Goal: Navigation & Orientation: Find specific page/section

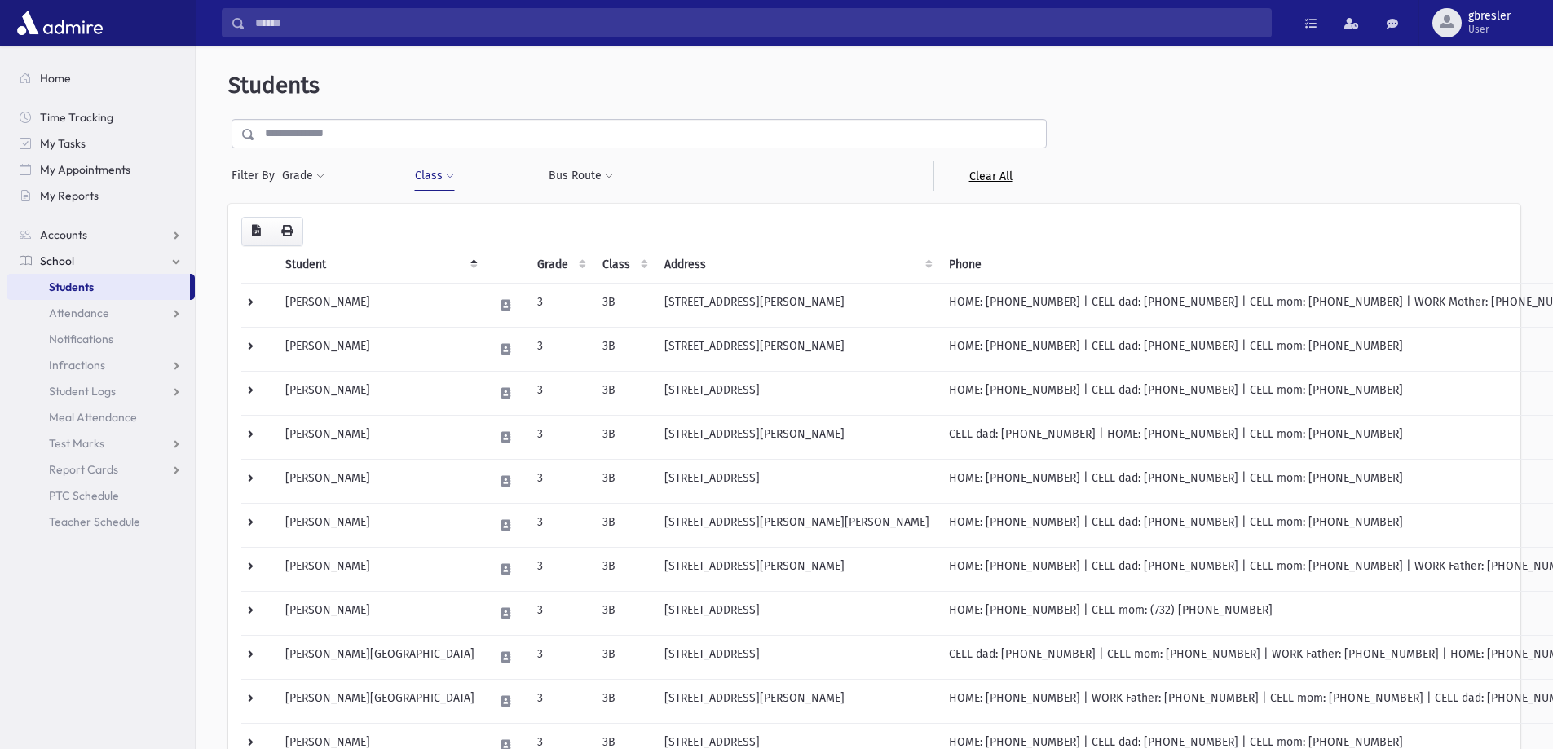
click at [980, 180] on link "Clear All" at bounding box center [990, 175] width 113 height 29
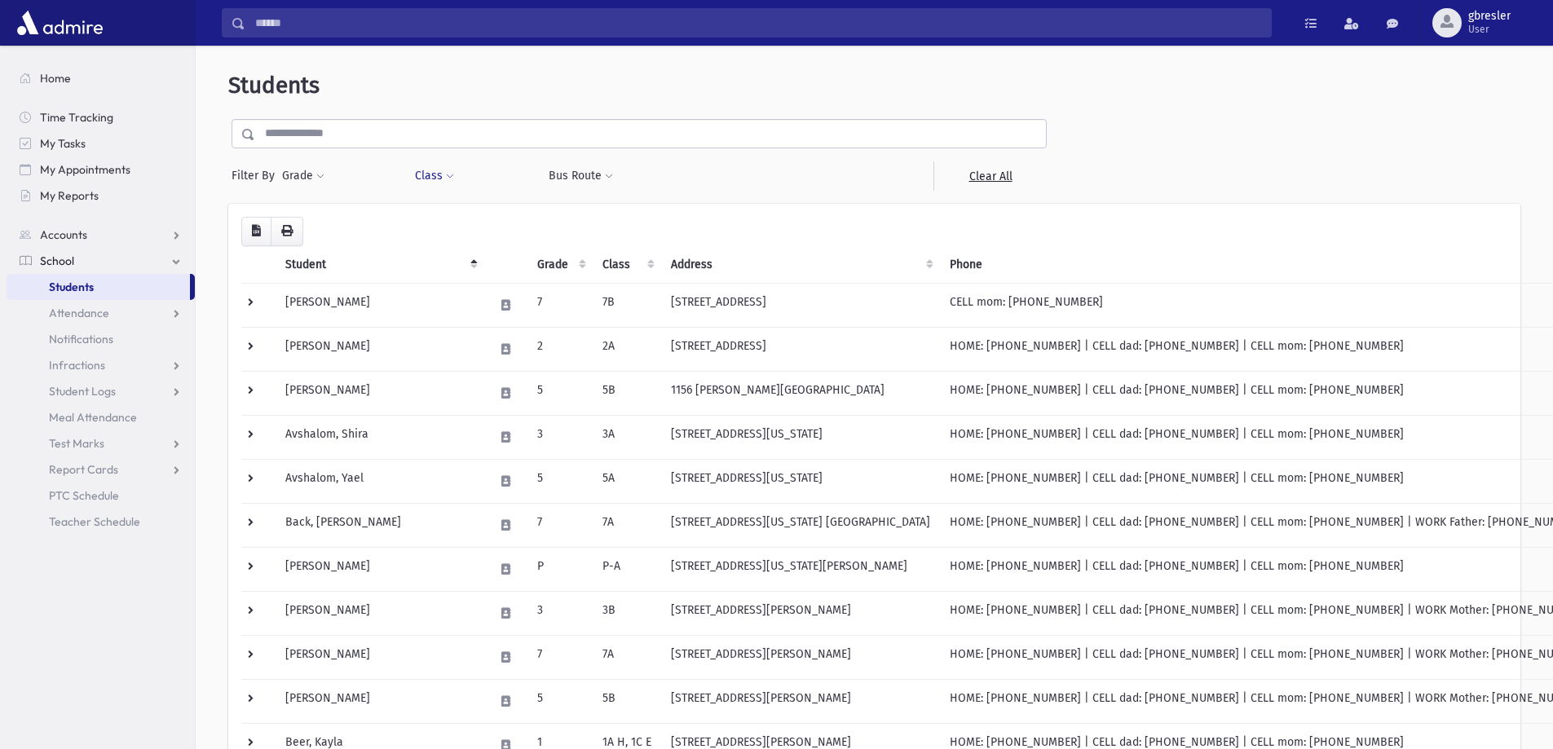
click at [447, 175] on span at bounding box center [450, 177] width 8 height 10
click at [449, 234] on span at bounding box center [500, 219] width 158 height 29
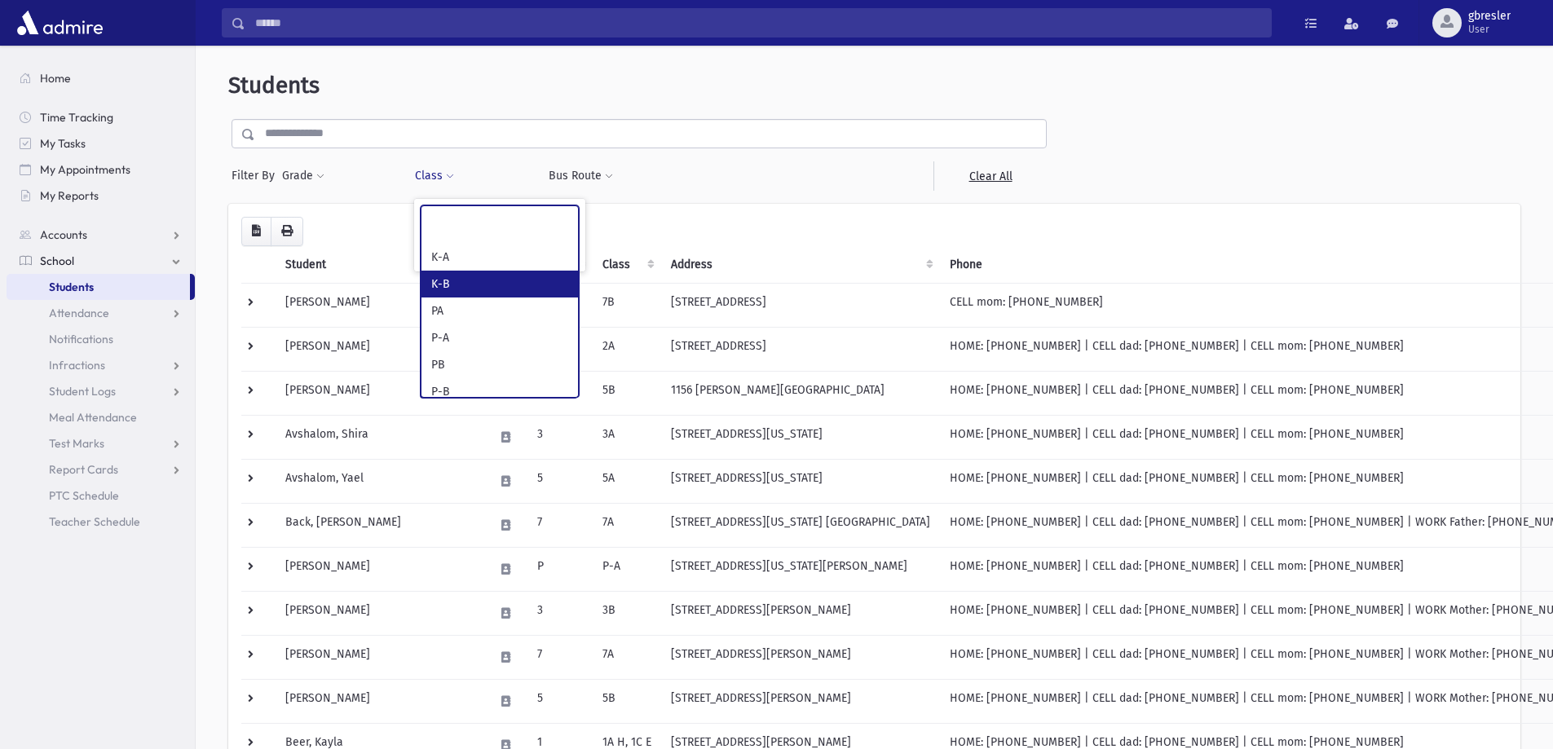
select select "**"
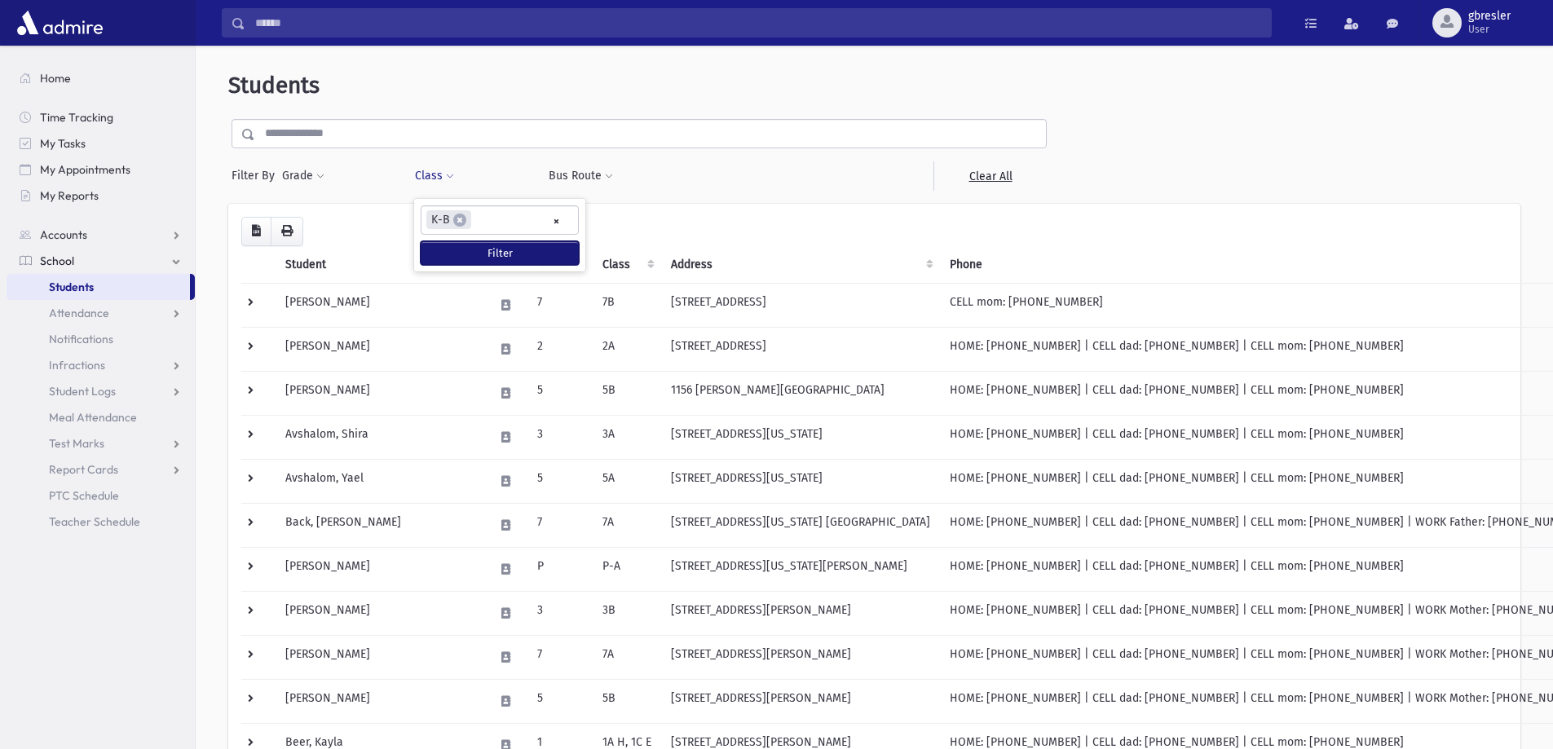
click at [470, 245] on button "Filter" at bounding box center [500, 253] width 158 height 24
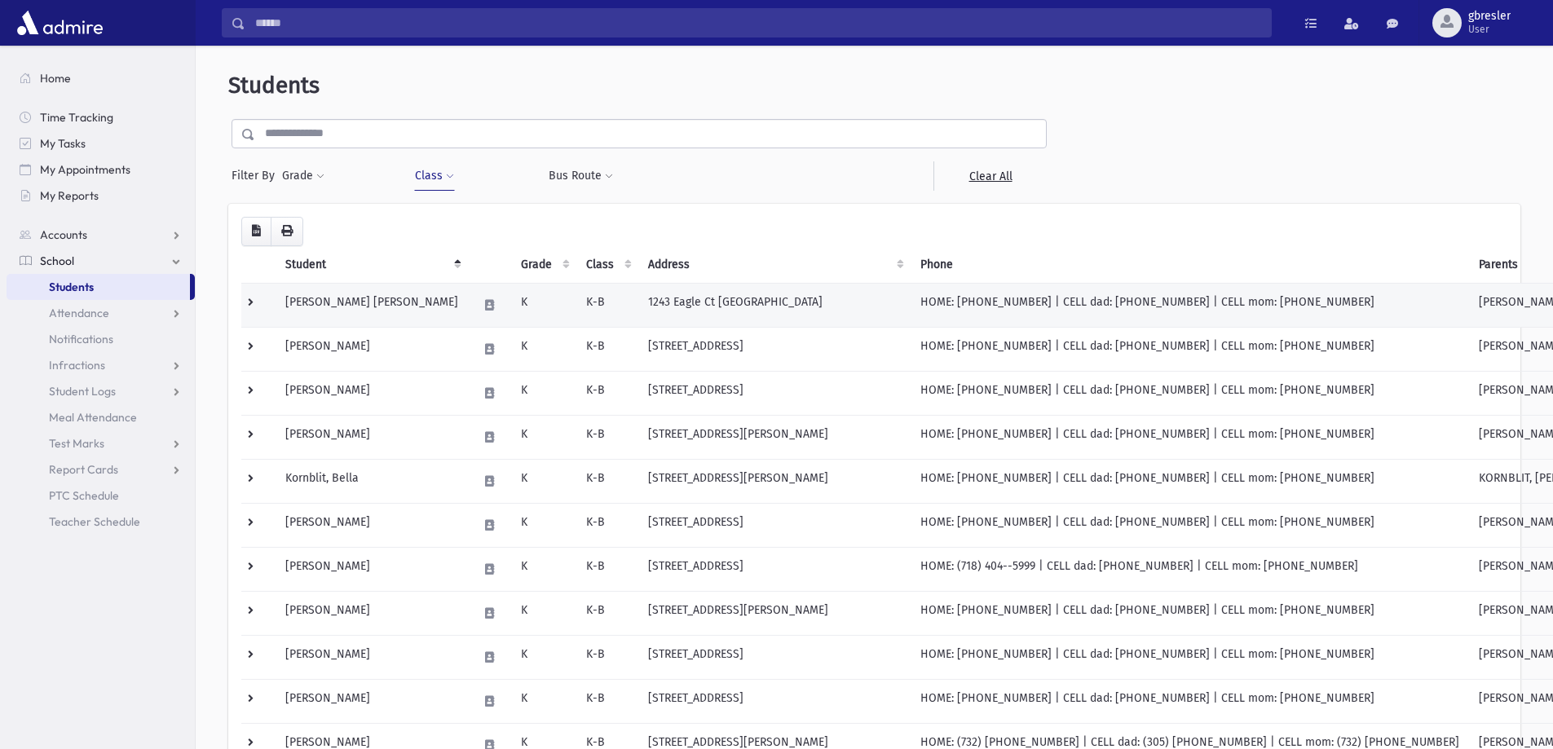
click at [357, 304] on td "[PERSON_NAME] [PERSON_NAME]" at bounding box center [372, 305] width 192 height 44
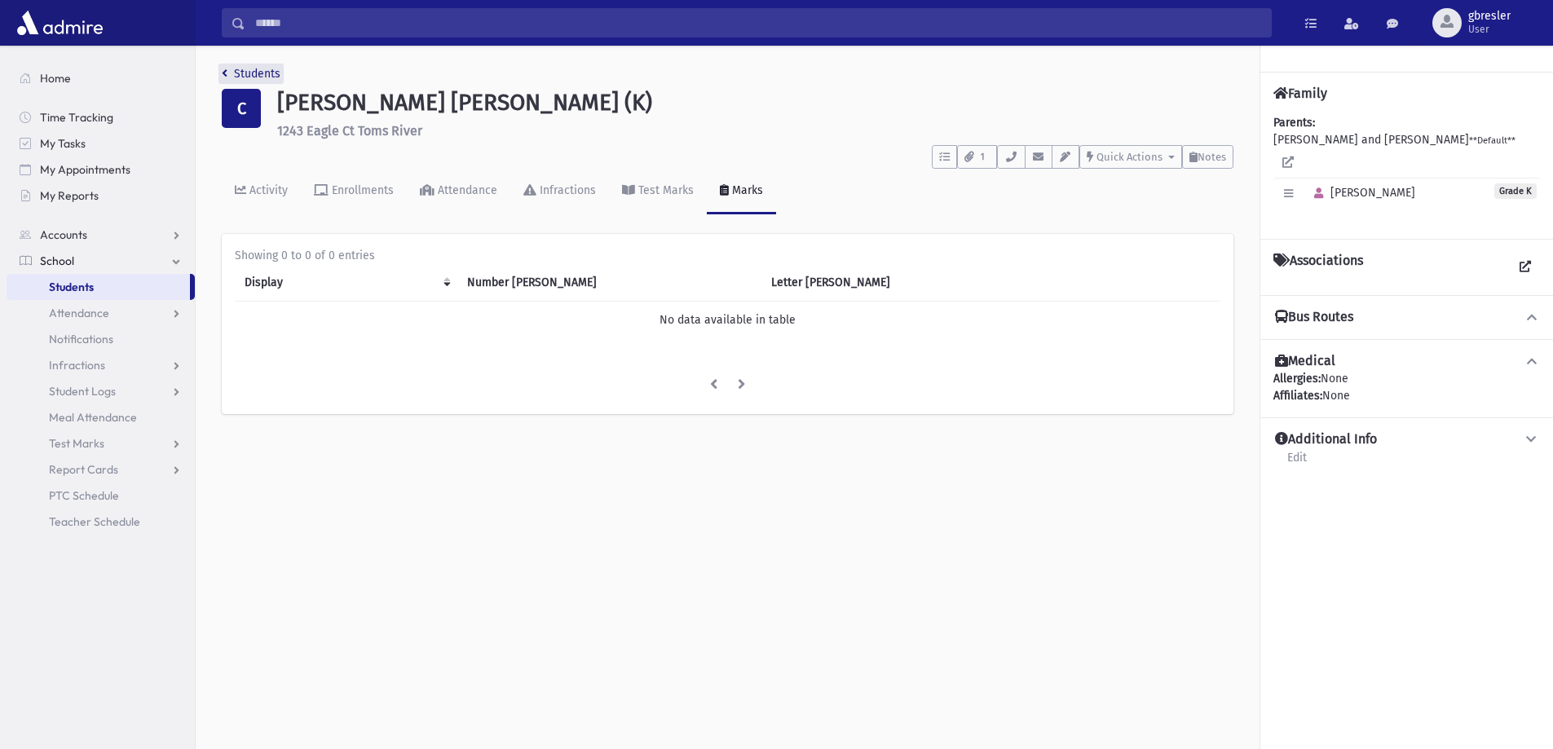
click at [272, 69] on link "Students" at bounding box center [251, 74] width 59 height 14
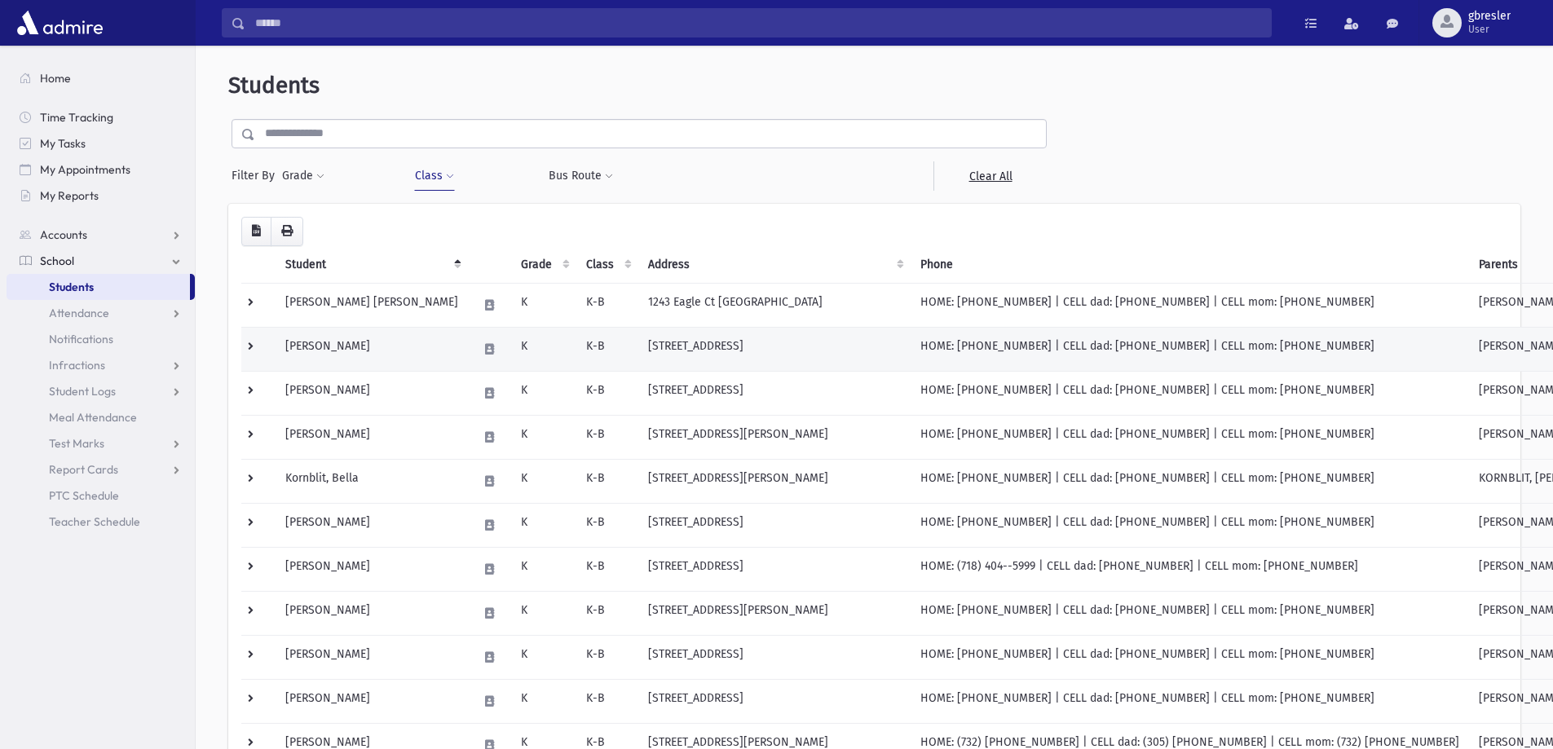
click at [344, 347] on td "[PERSON_NAME]" at bounding box center [372, 349] width 192 height 44
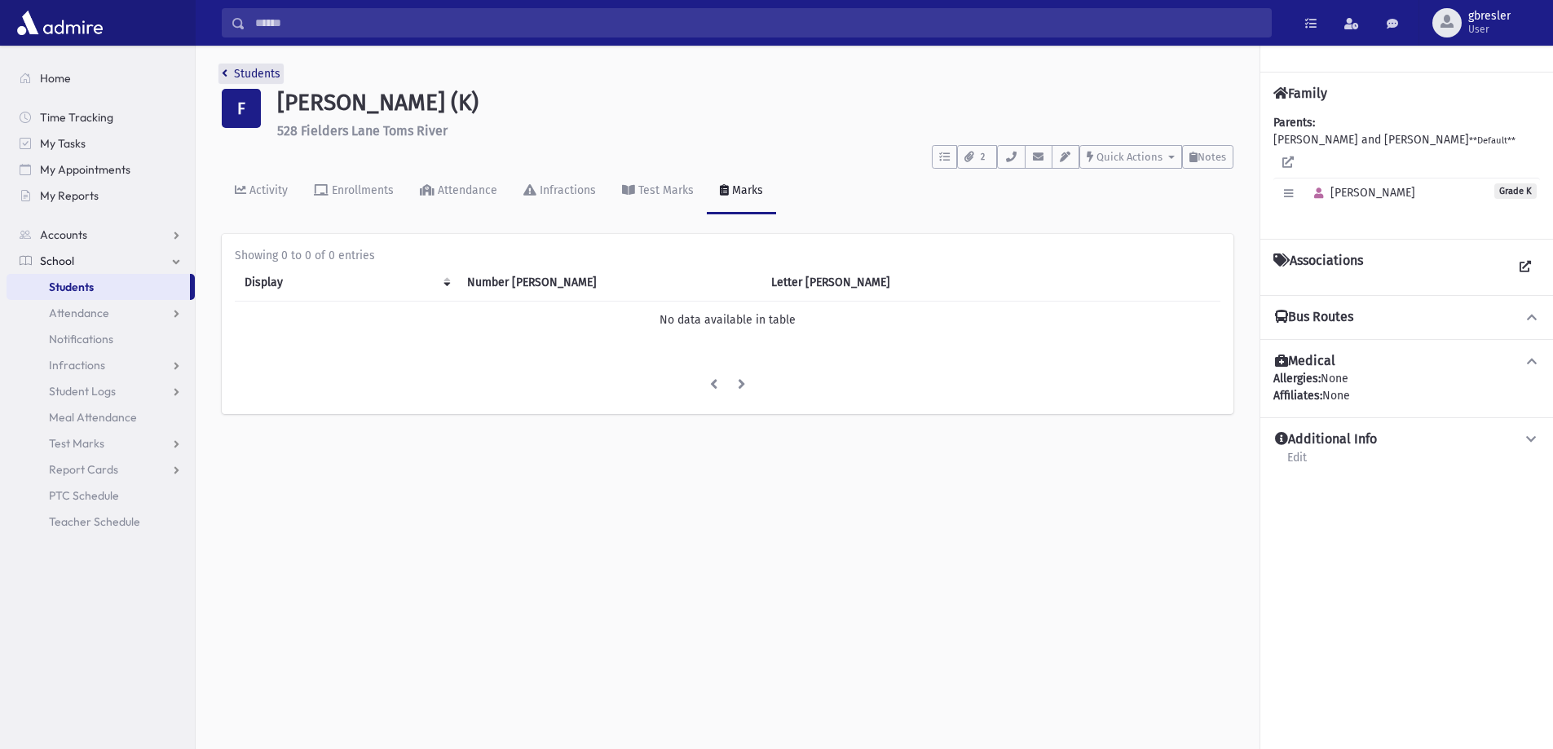
click at [252, 73] on link "Students" at bounding box center [251, 74] width 59 height 14
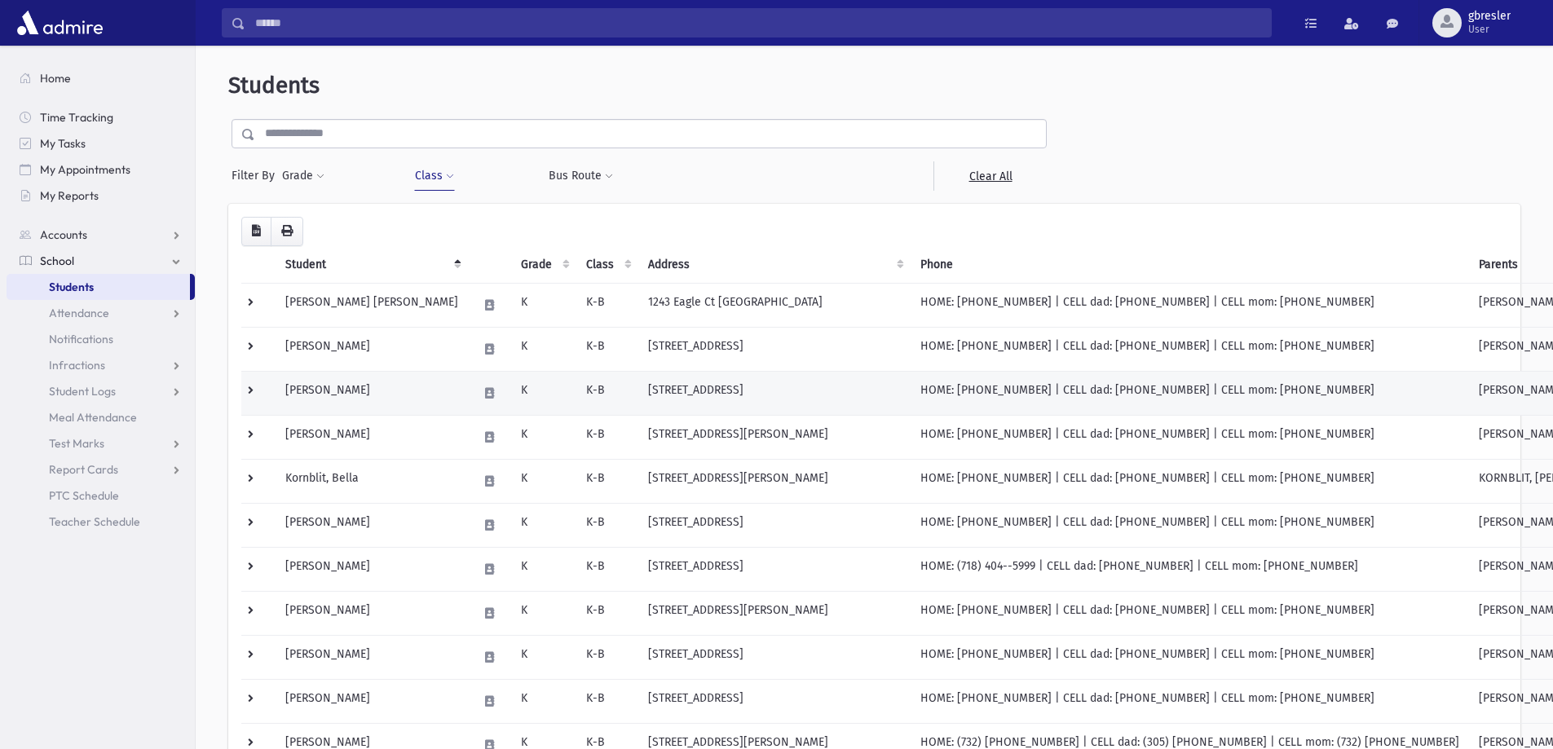
click at [315, 389] on td "[PERSON_NAME]" at bounding box center [372, 393] width 192 height 44
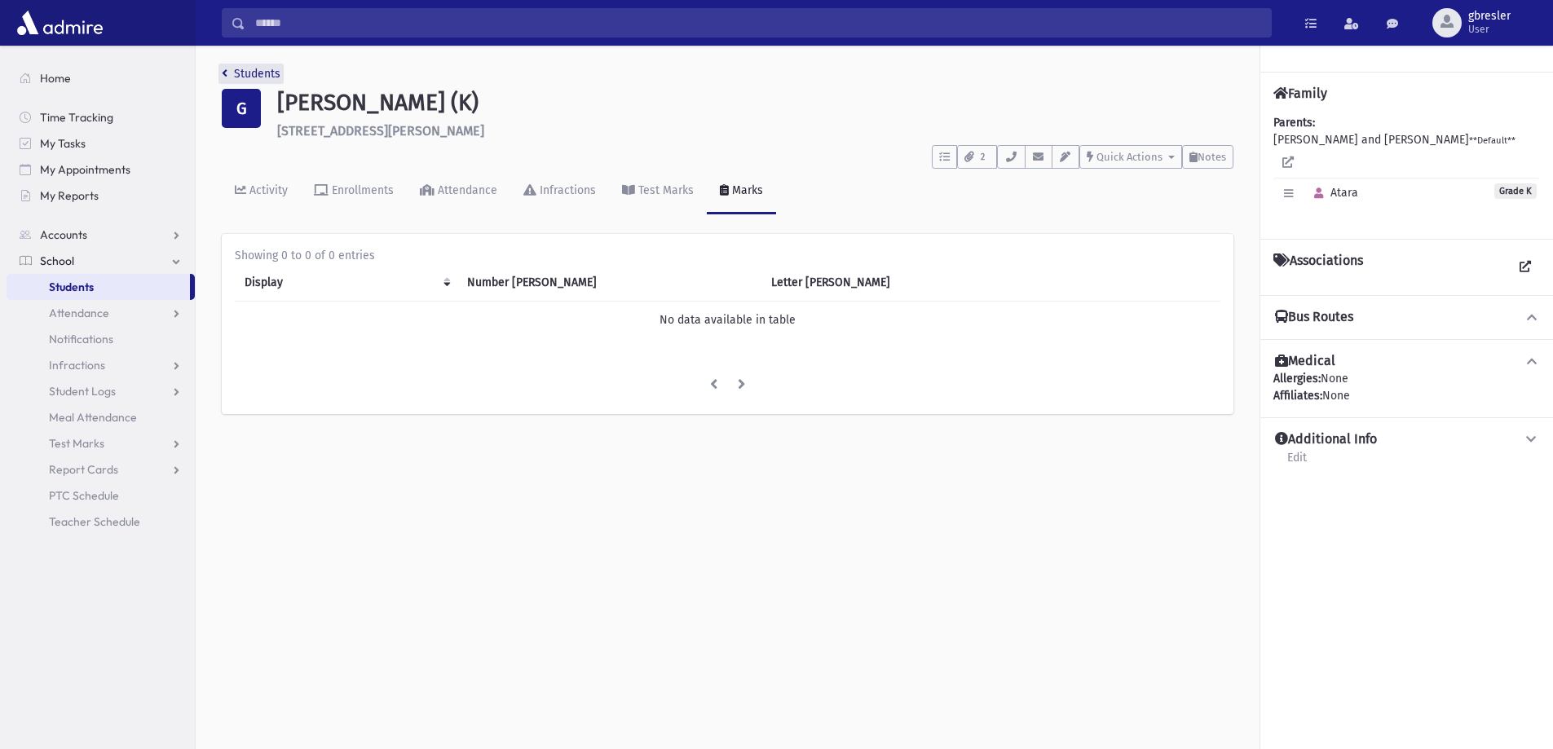
click at [269, 73] on link "Students" at bounding box center [251, 74] width 59 height 14
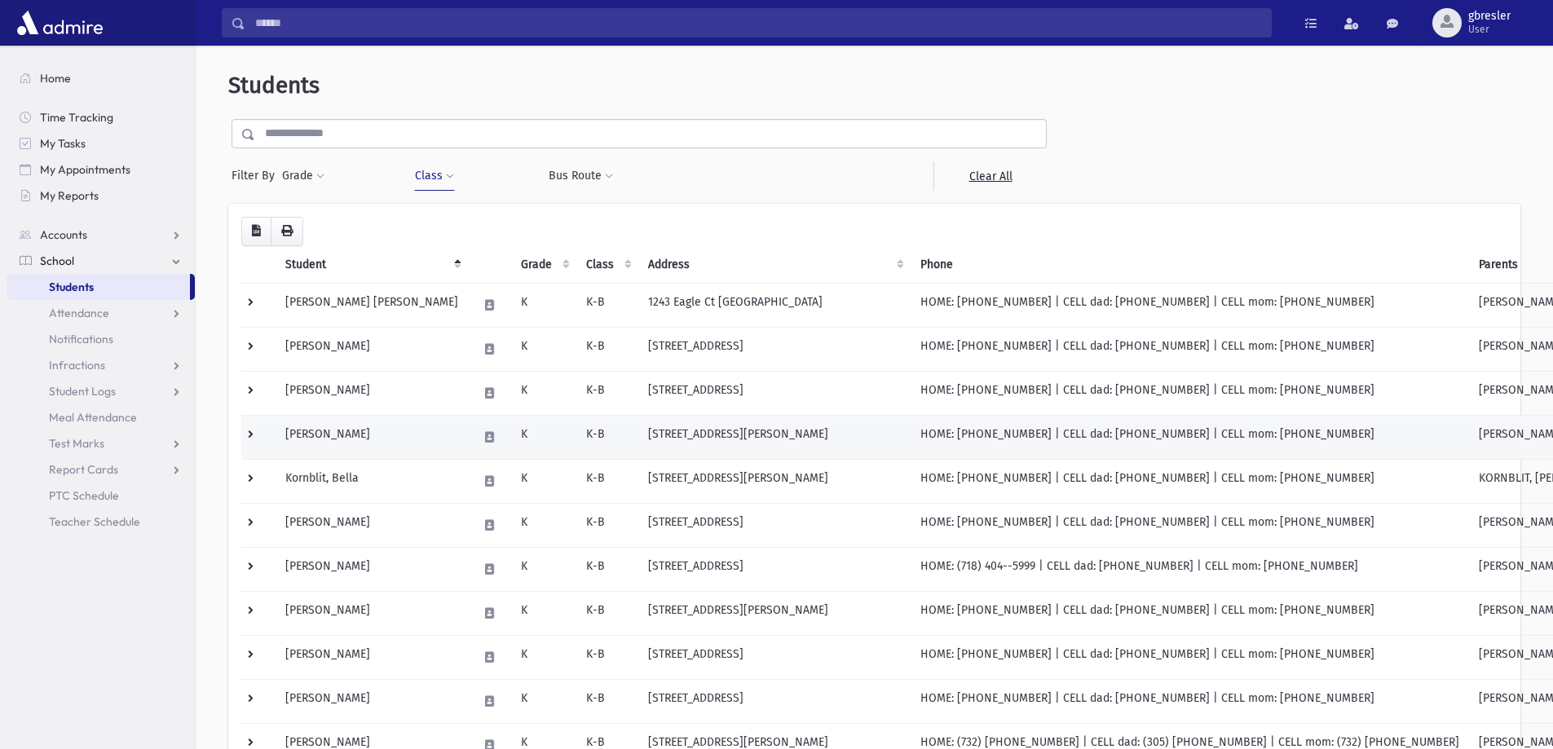
click at [356, 434] on td "[PERSON_NAME]" at bounding box center [372, 437] width 192 height 44
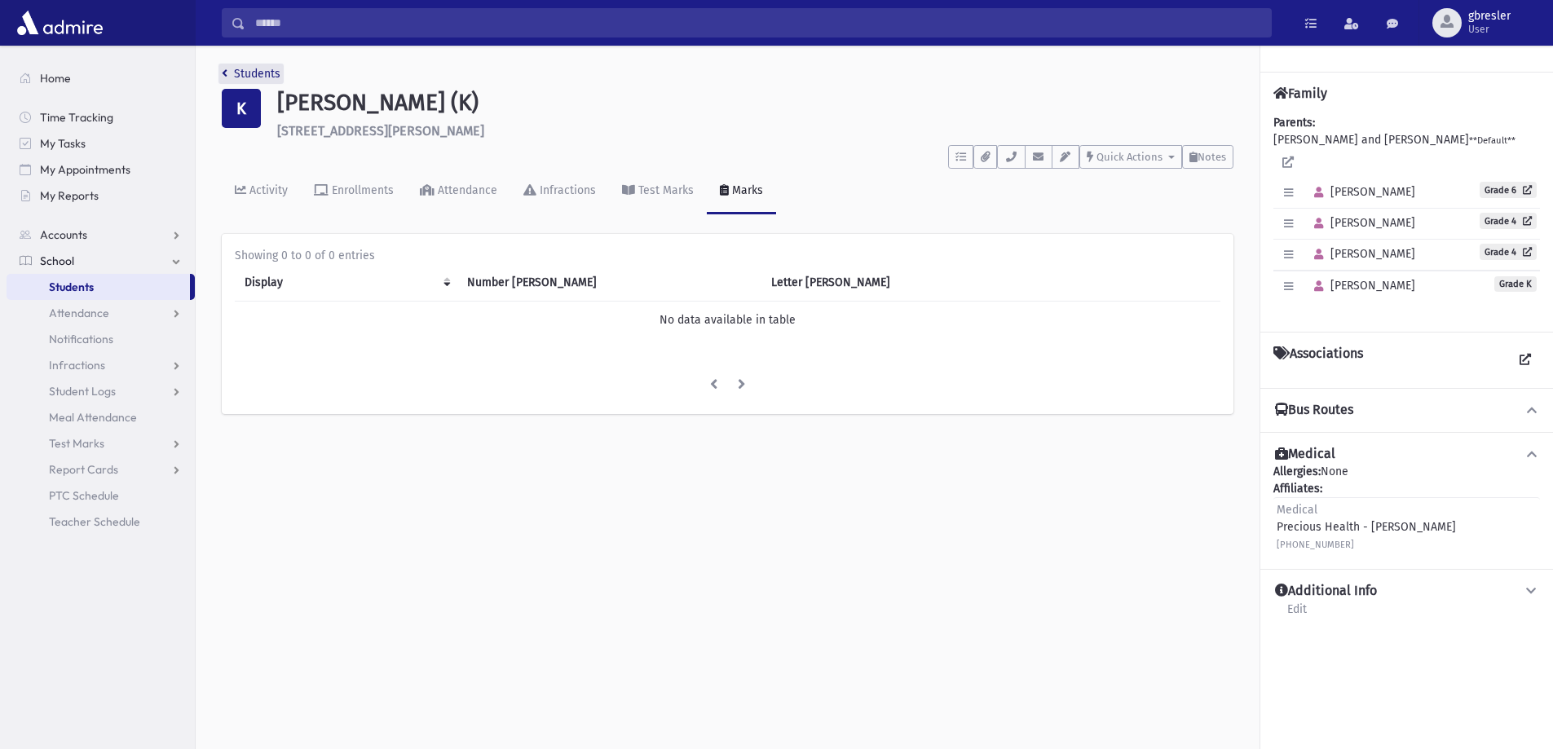
click at [267, 71] on link "Students" at bounding box center [251, 74] width 59 height 14
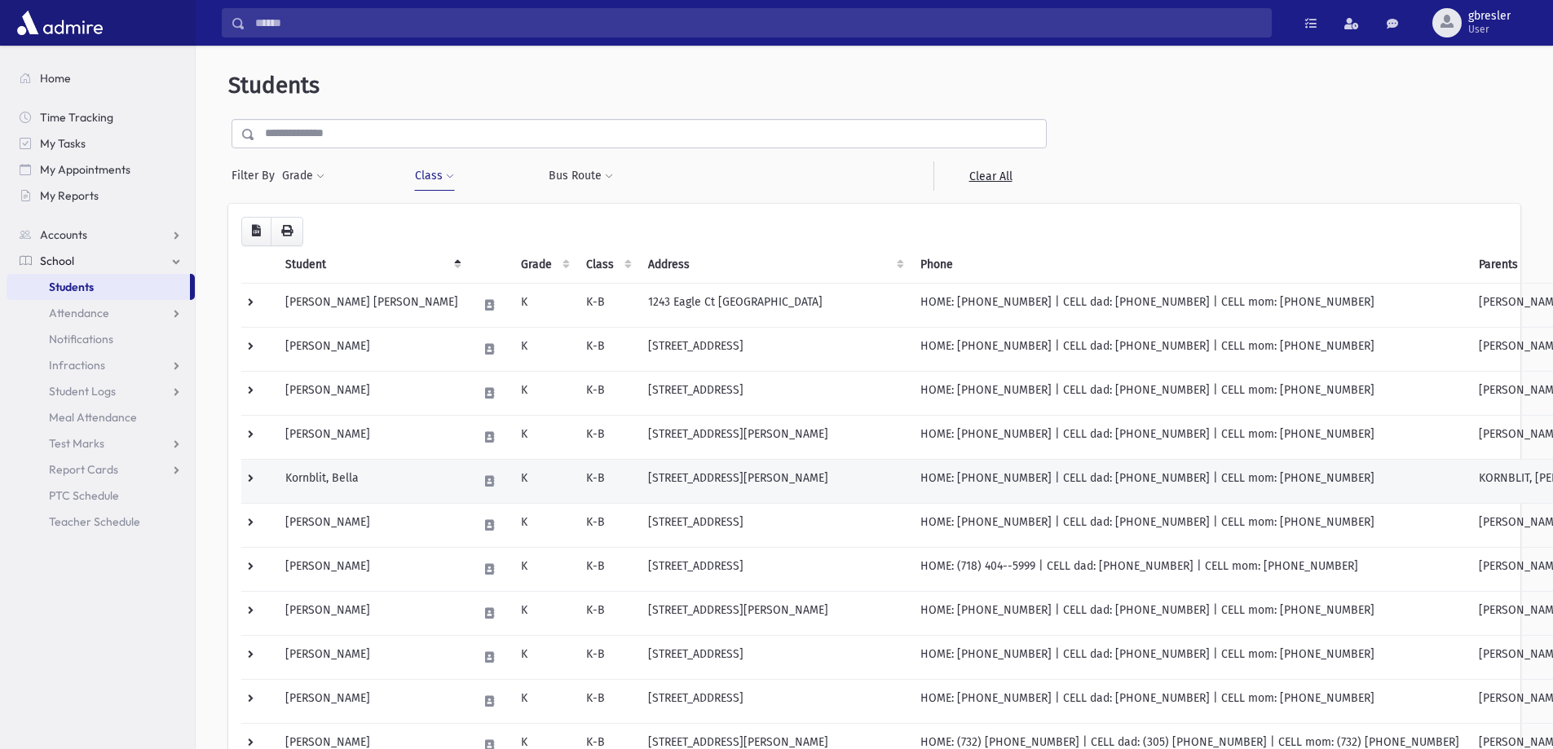
click at [346, 482] on td "Kornblit, Bella" at bounding box center [372, 481] width 192 height 44
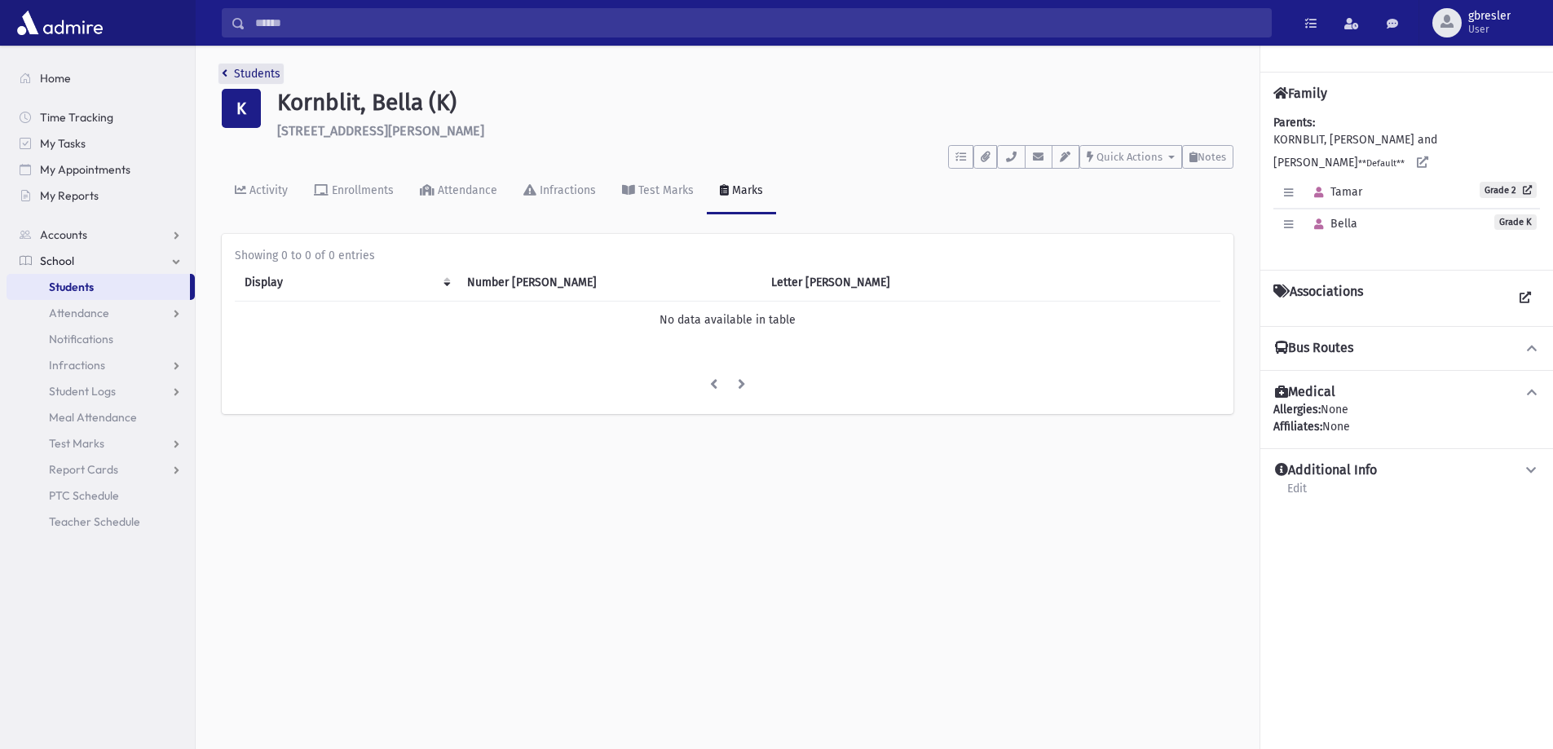
click at [261, 76] on link "Students" at bounding box center [251, 74] width 59 height 14
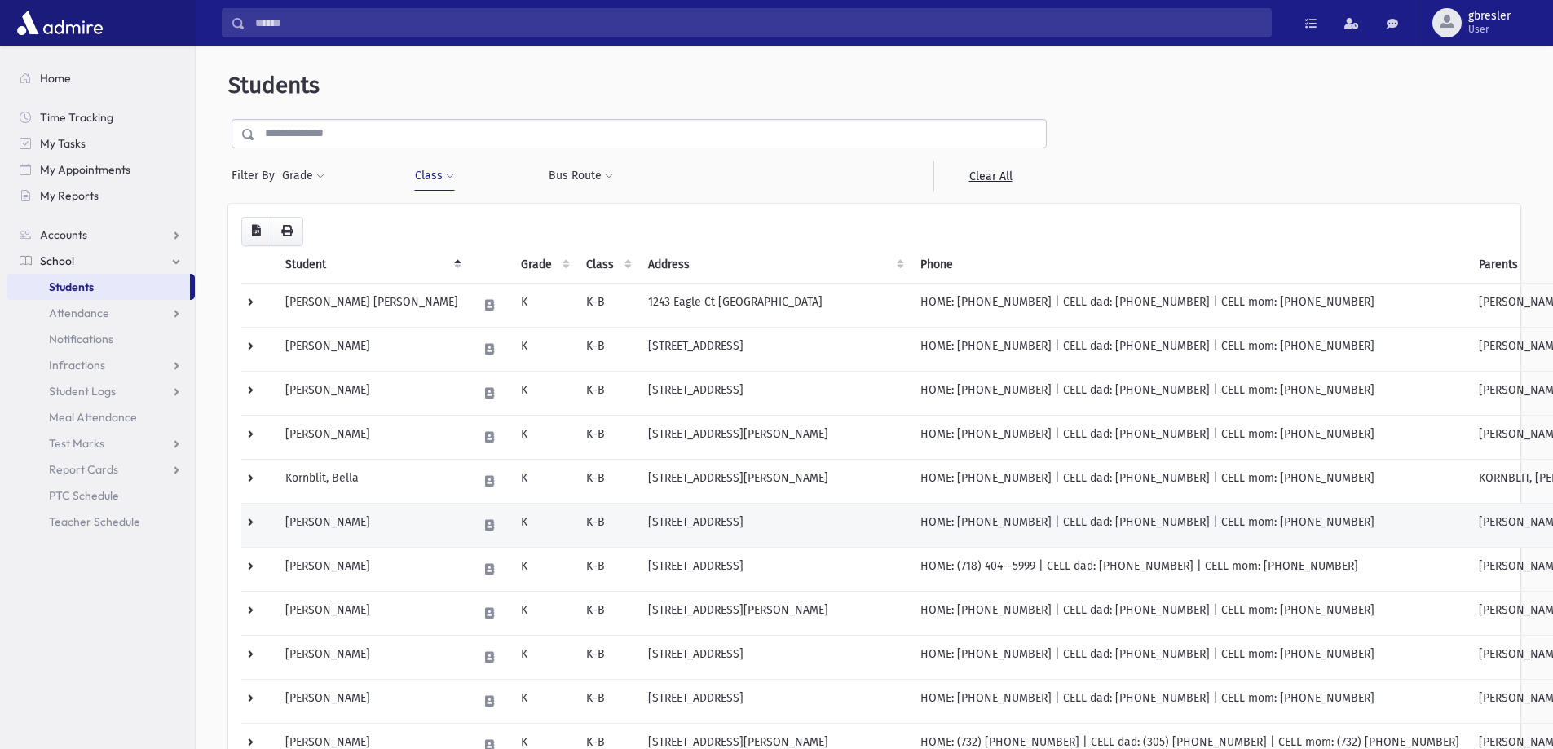
click at [339, 532] on td "[PERSON_NAME]" at bounding box center [372, 525] width 192 height 44
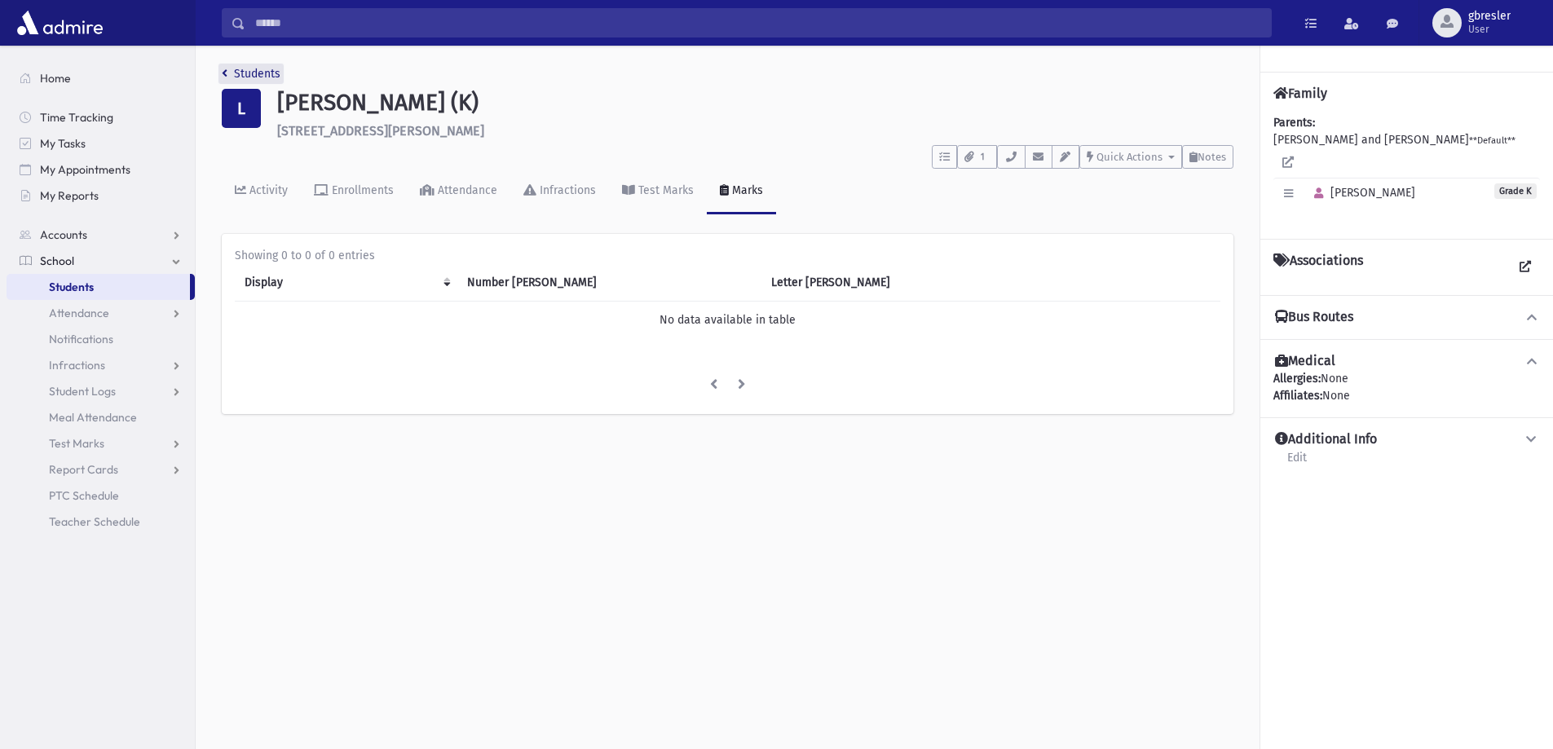
click at [259, 75] on link "Students" at bounding box center [251, 74] width 59 height 14
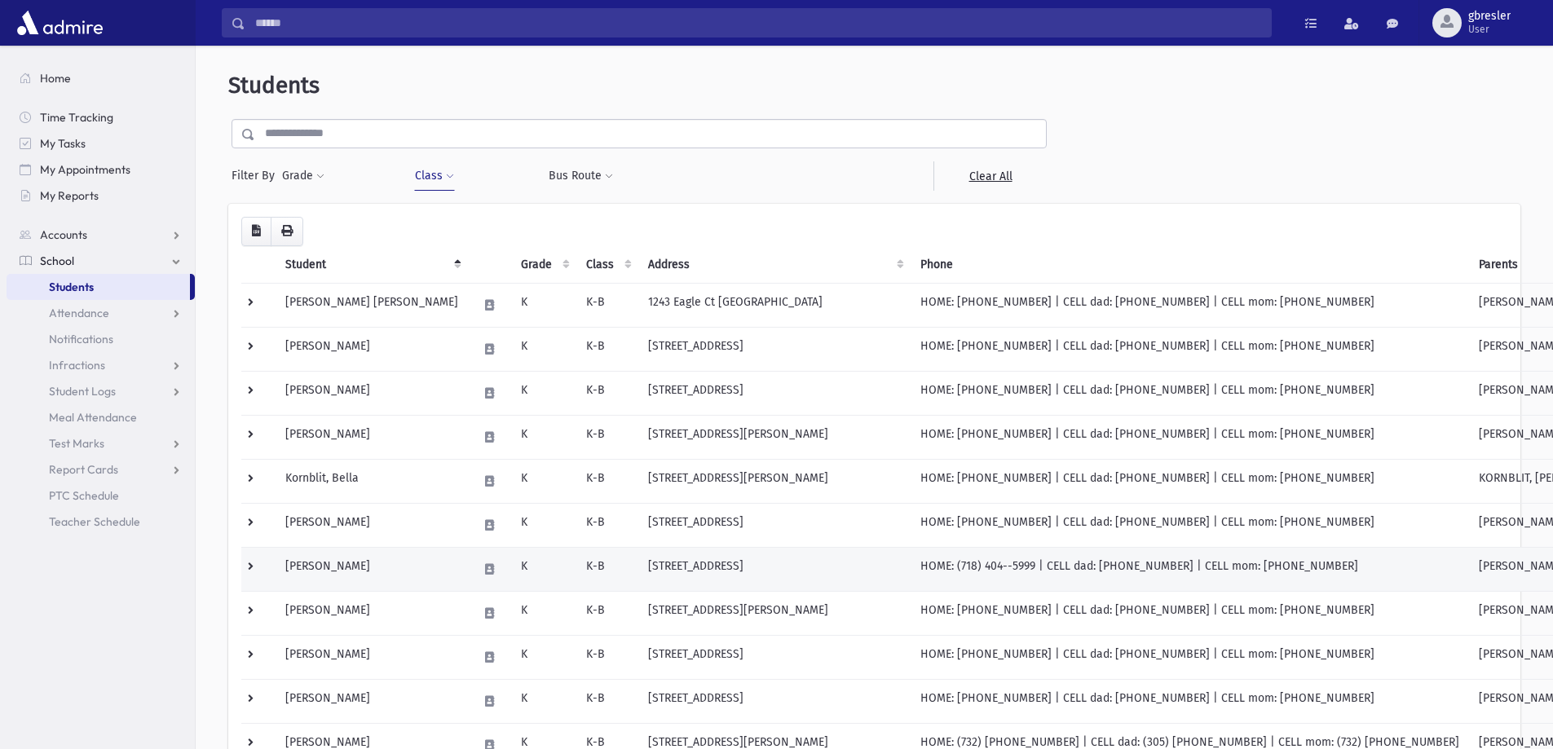
click at [319, 571] on td "Rambod, Emma" at bounding box center [372, 569] width 192 height 44
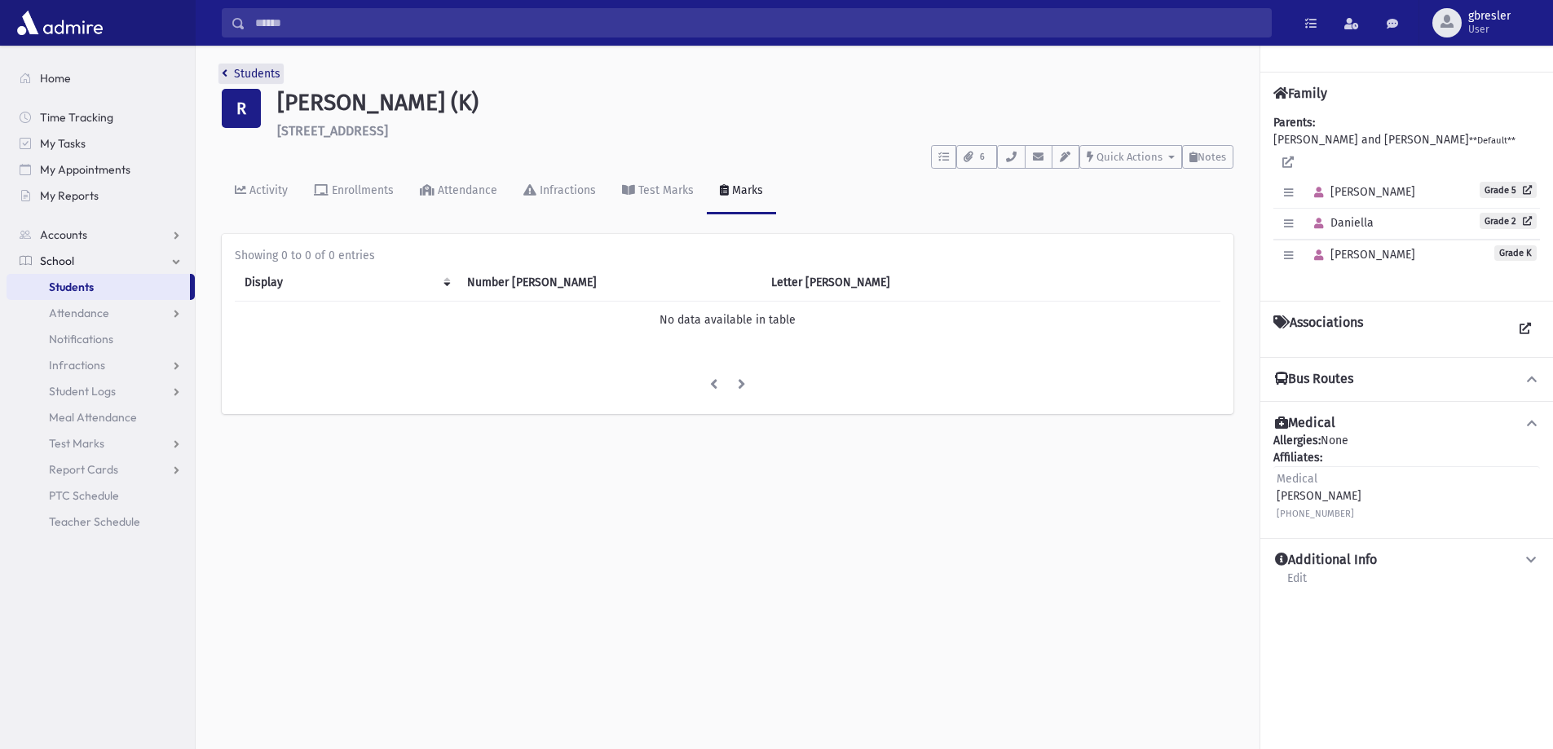
click at [261, 71] on link "Students" at bounding box center [251, 74] width 59 height 14
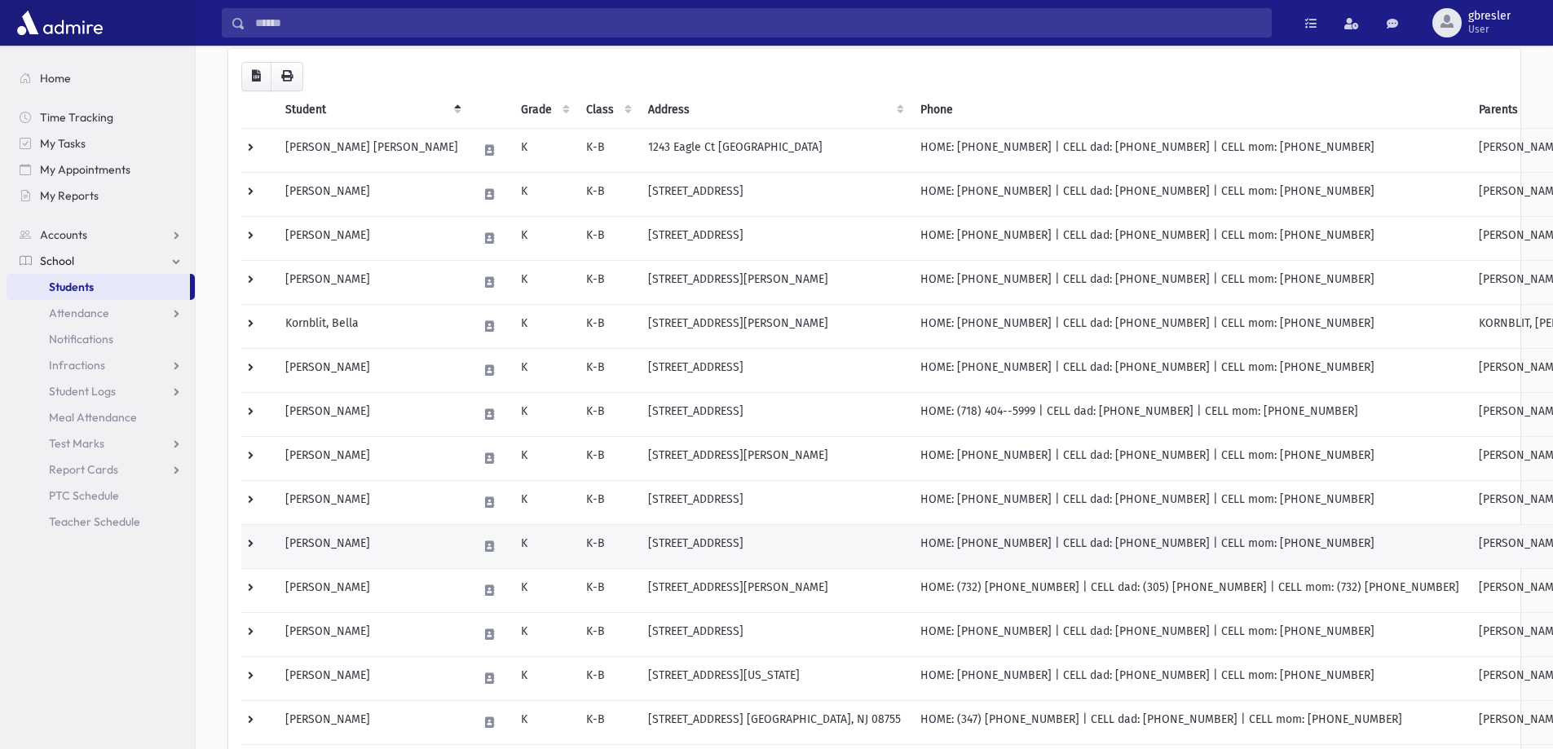
scroll to position [163, 0]
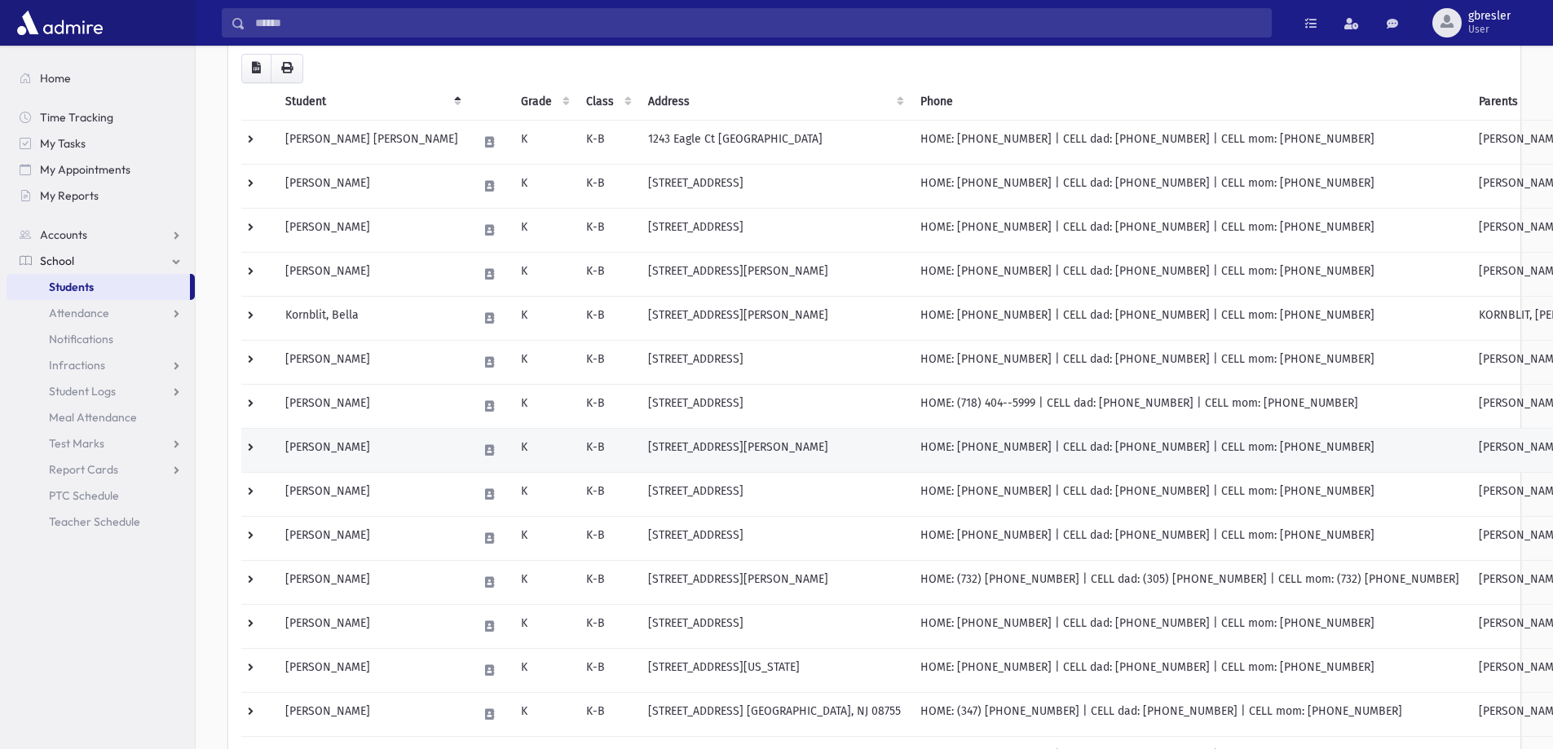
click at [347, 453] on td "[PERSON_NAME]" at bounding box center [372, 450] width 192 height 44
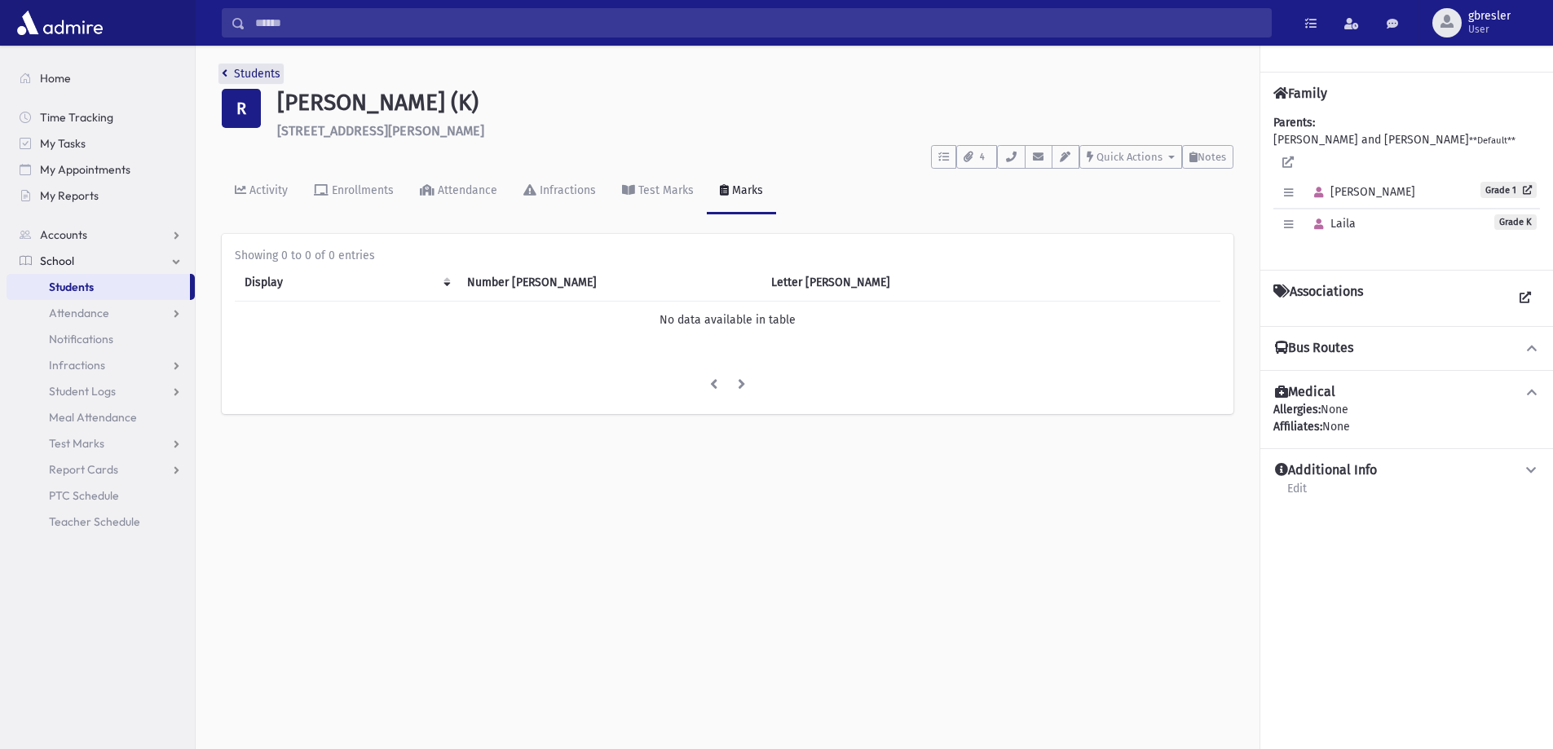
click at [264, 74] on link "Students" at bounding box center [251, 74] width 59 height 14
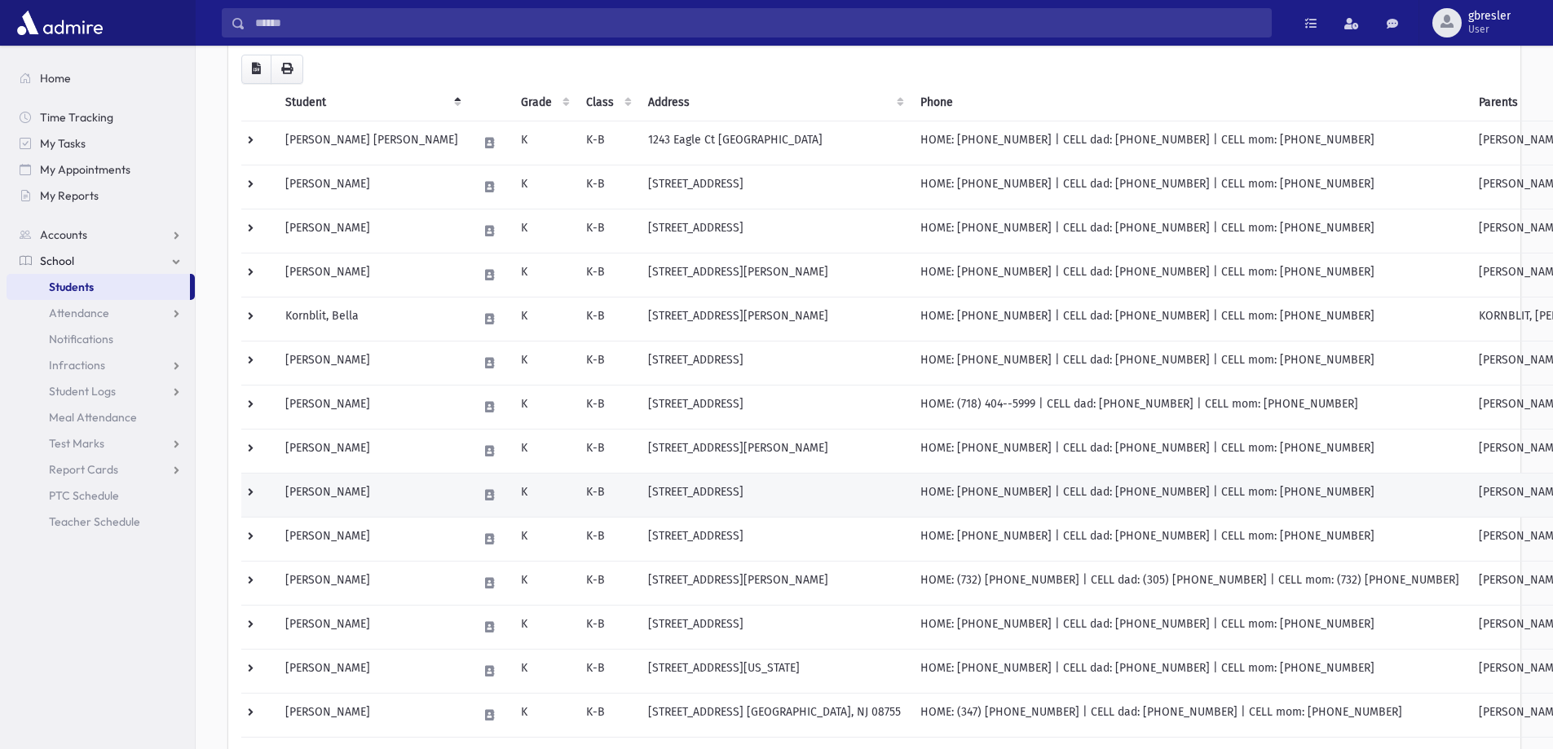
scroll to position [163, 0]
click at [347, 494] on td "[PERSON_NAME]" at bounding box center [372, 494] width 192 height 44
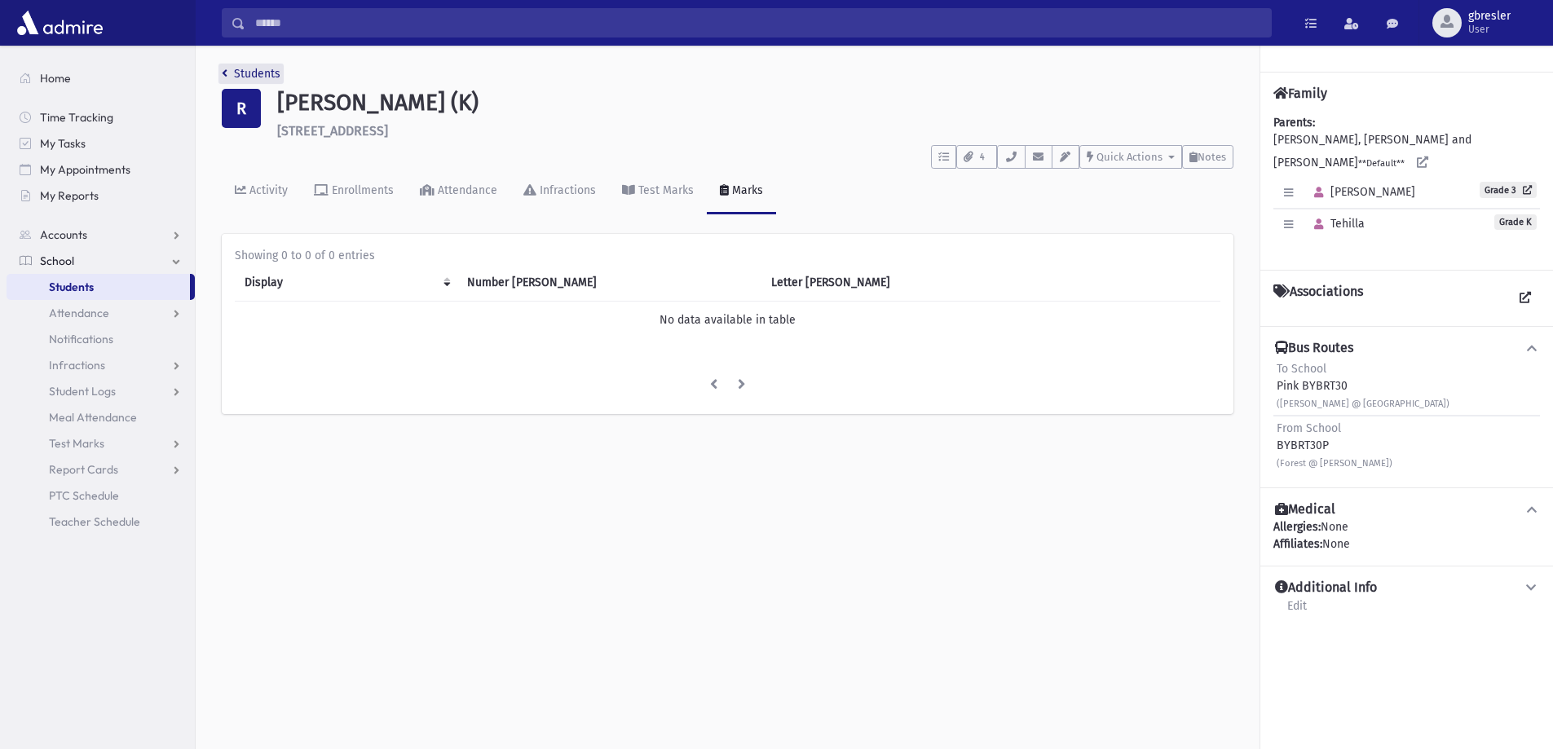
click at [247, 74] on link "Students" at bounding box center [251, 74] width 59 height 14
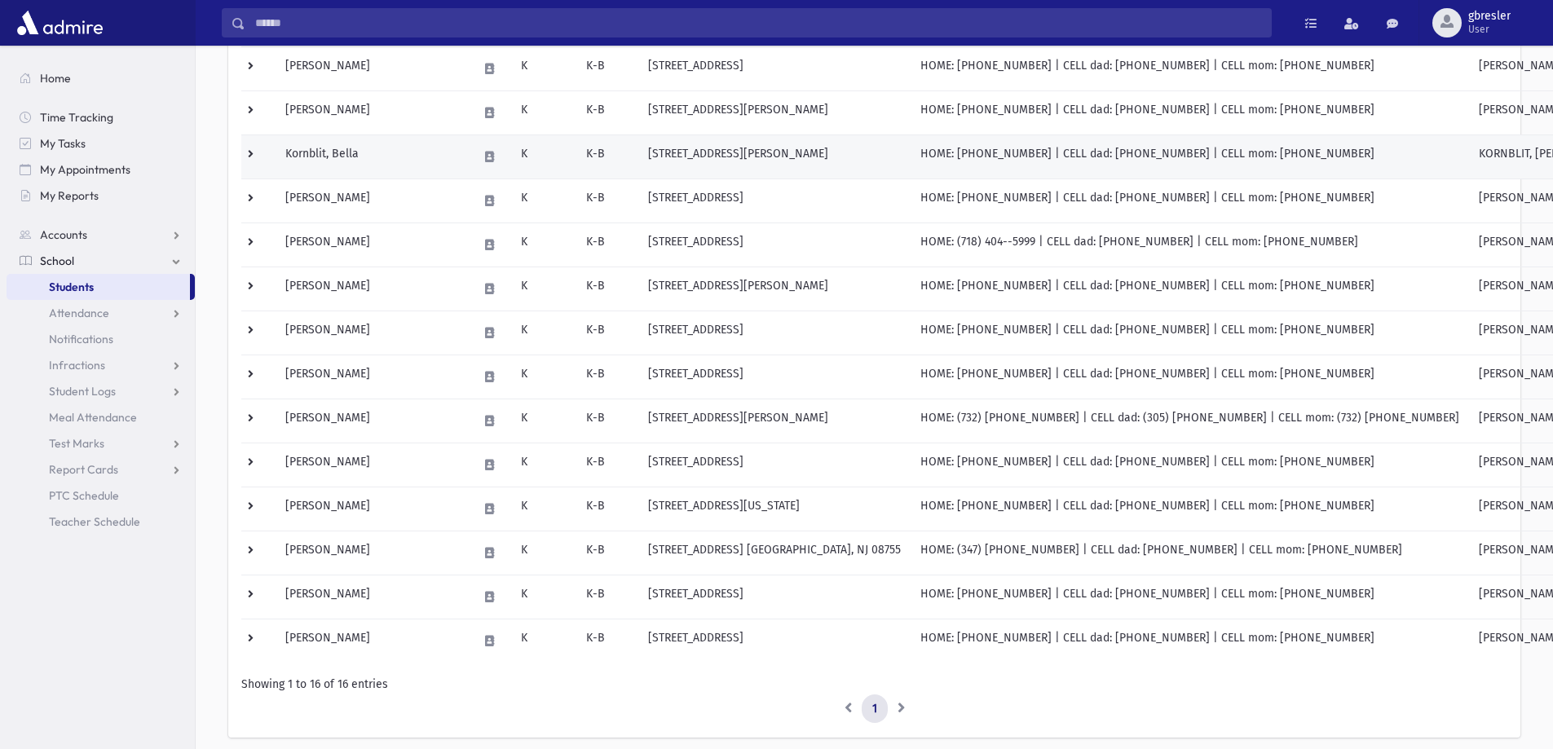
scroll to position [326, 0]
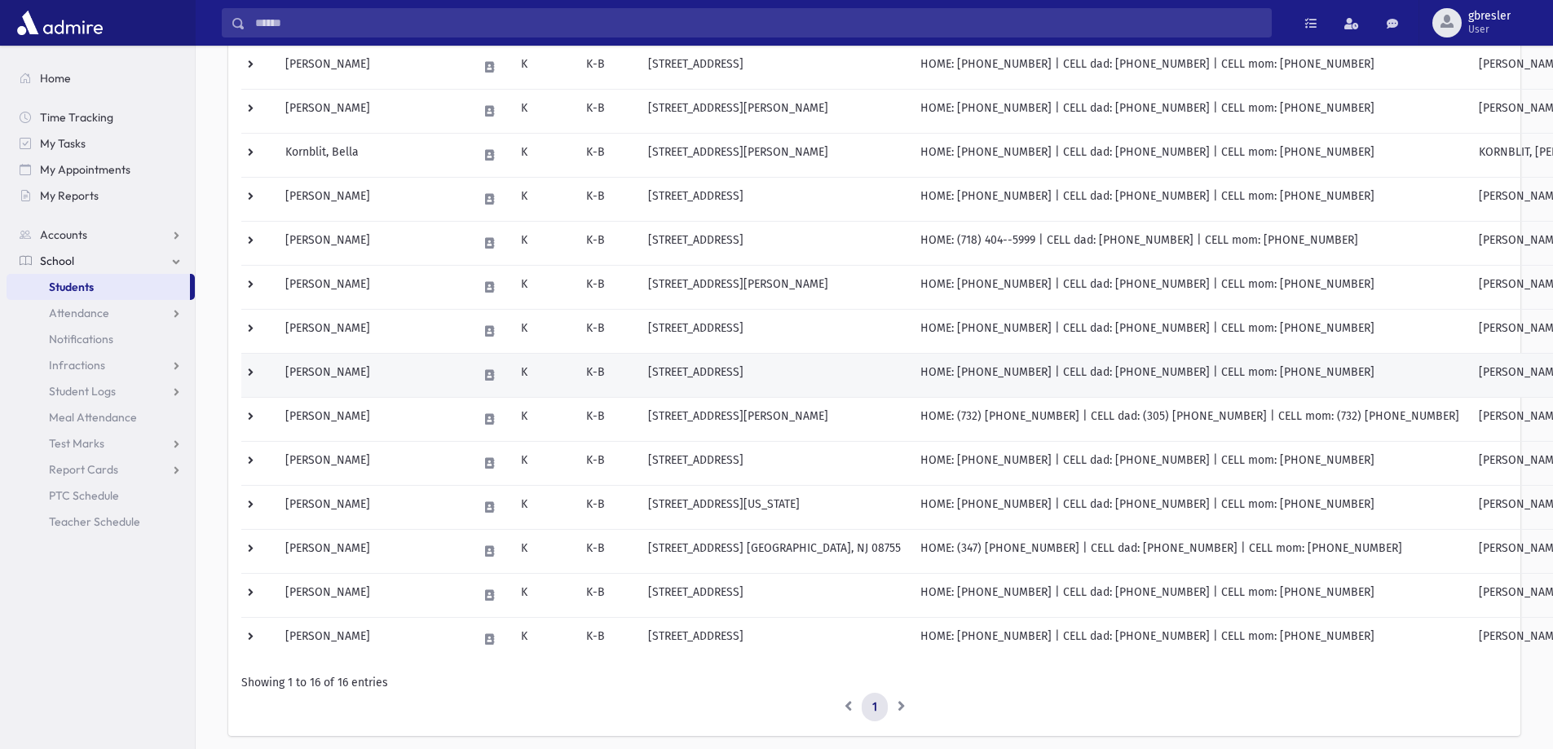
click at [302, 373] on td "[PERSON_NAME]" at bounding box center [372, 375] width 192 height 44
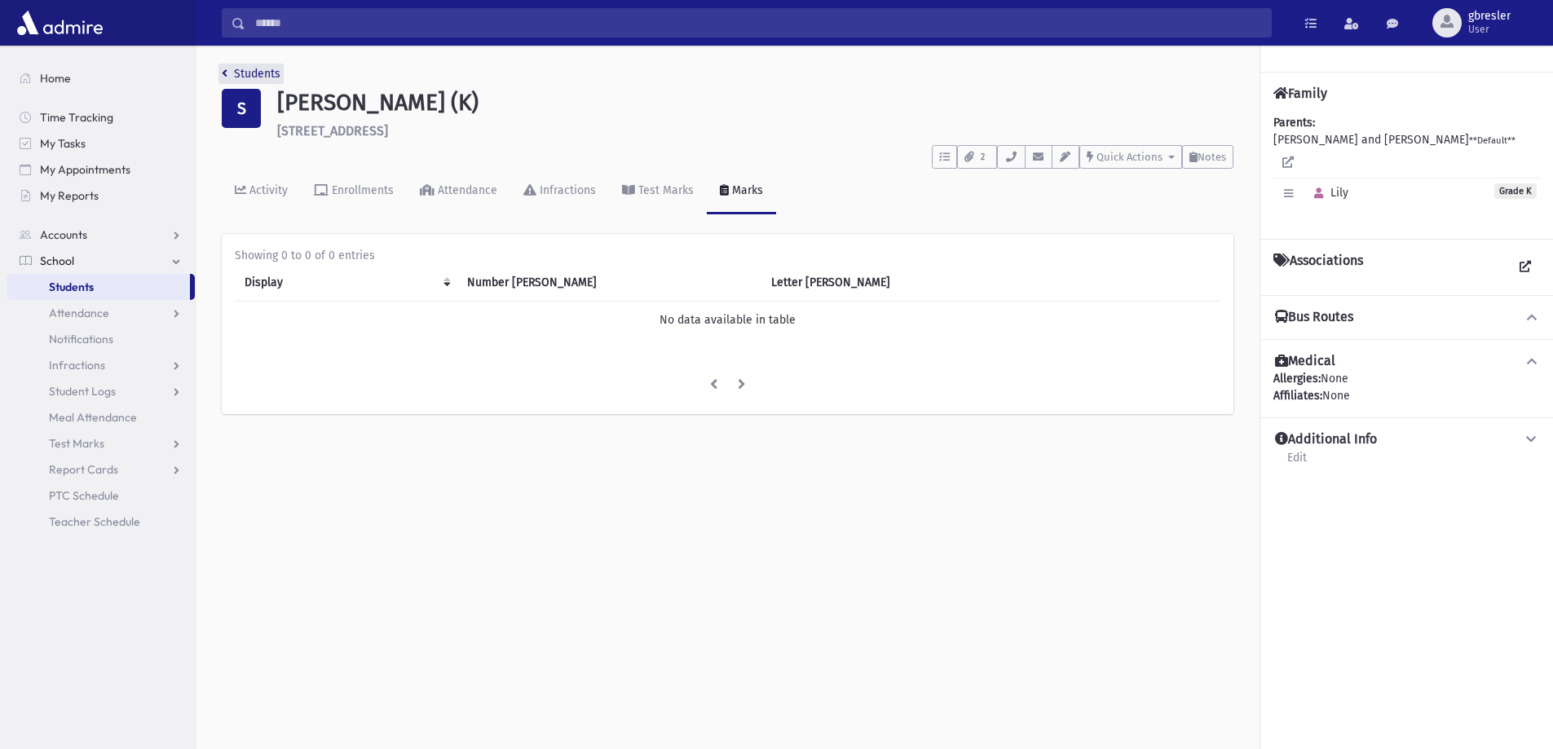
click at [264, 77] on link "Students" at bounding box center [251, 74] width 59 height 14
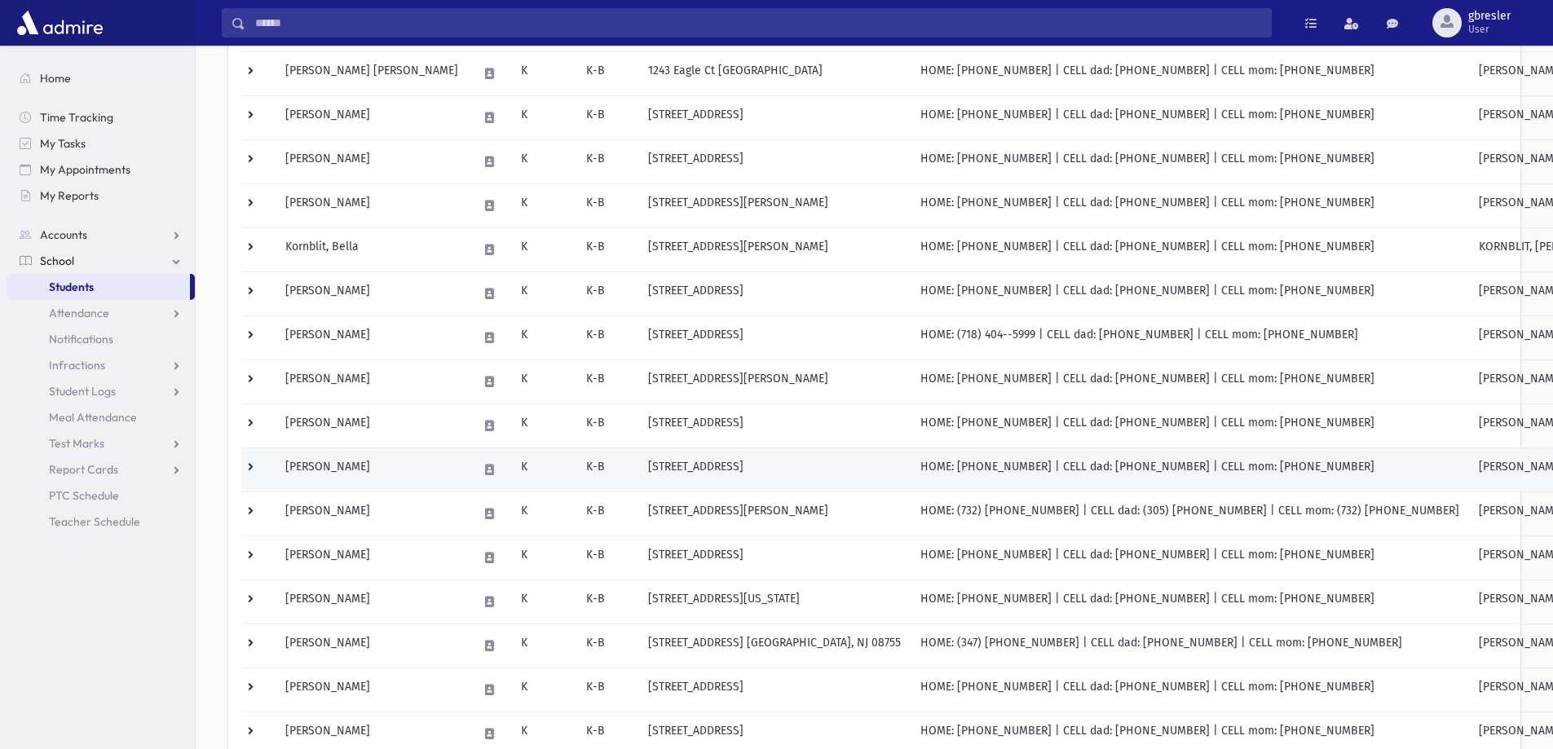
scroll to position [326, 0]
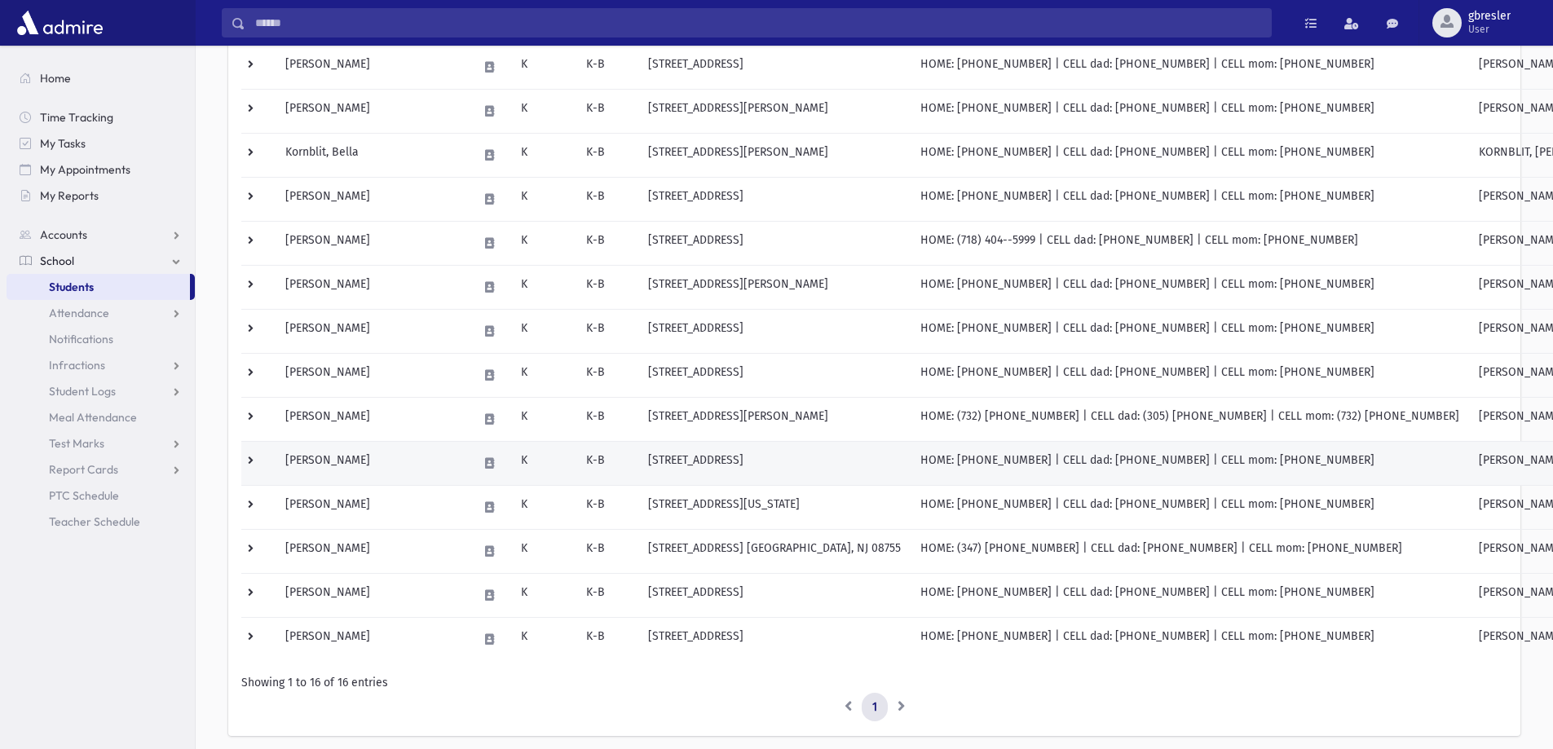
click at [339, 457] on td "[PERSON_NAME]" at bounding box center [372, 463] width 192 height 44
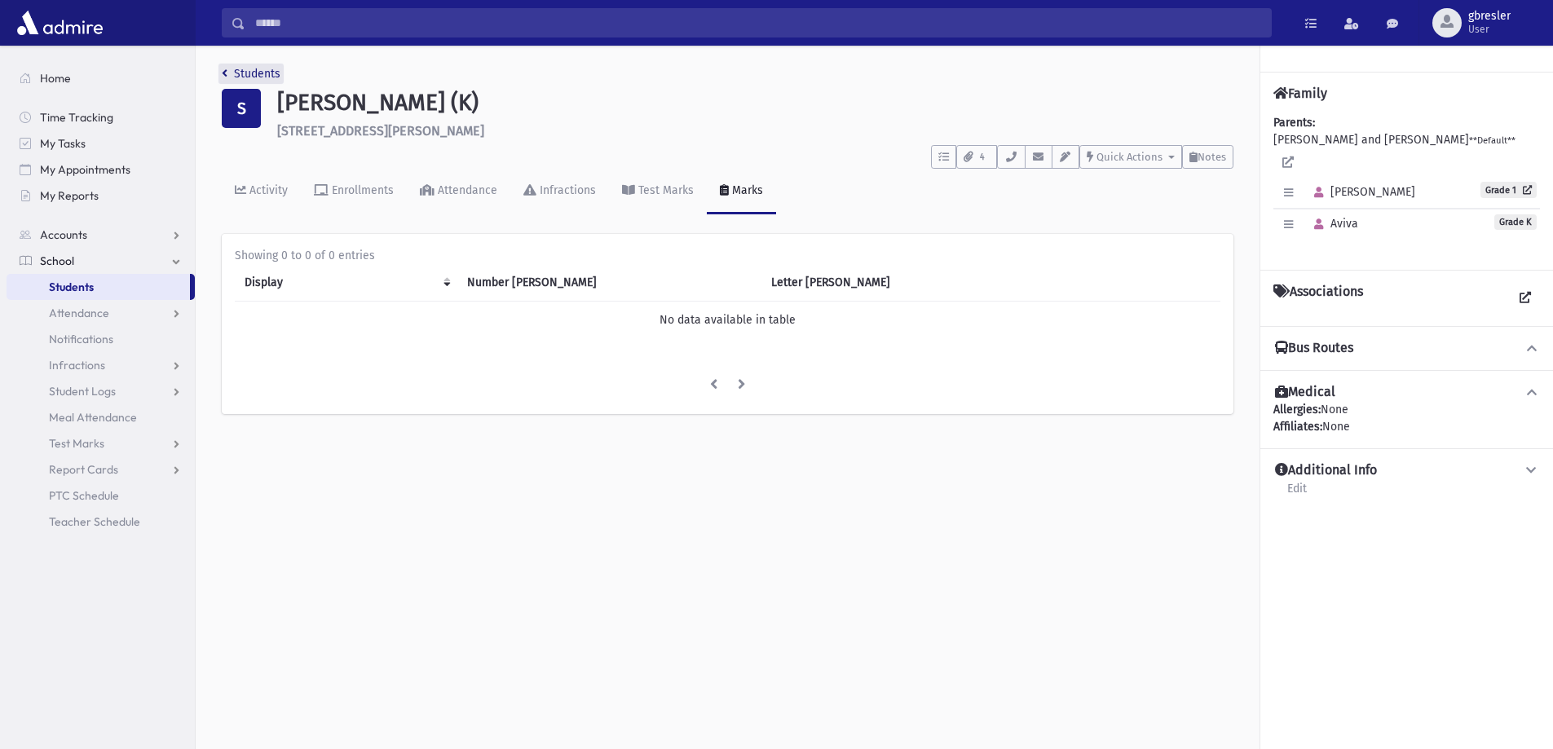
click at [268, 77] on link "Students" at bounding box center [251, 74] width 59 height 14
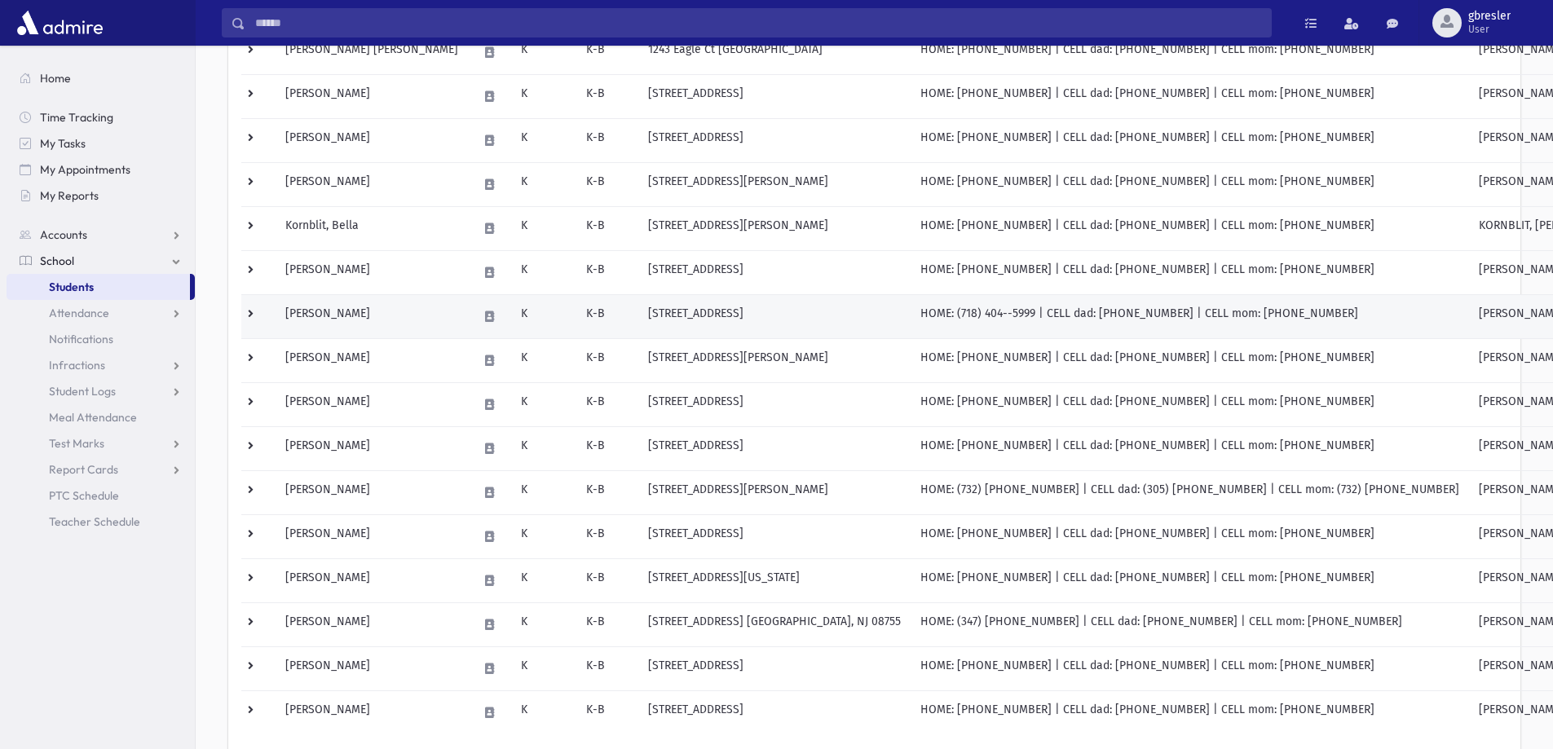
scroll to position [326, 0]
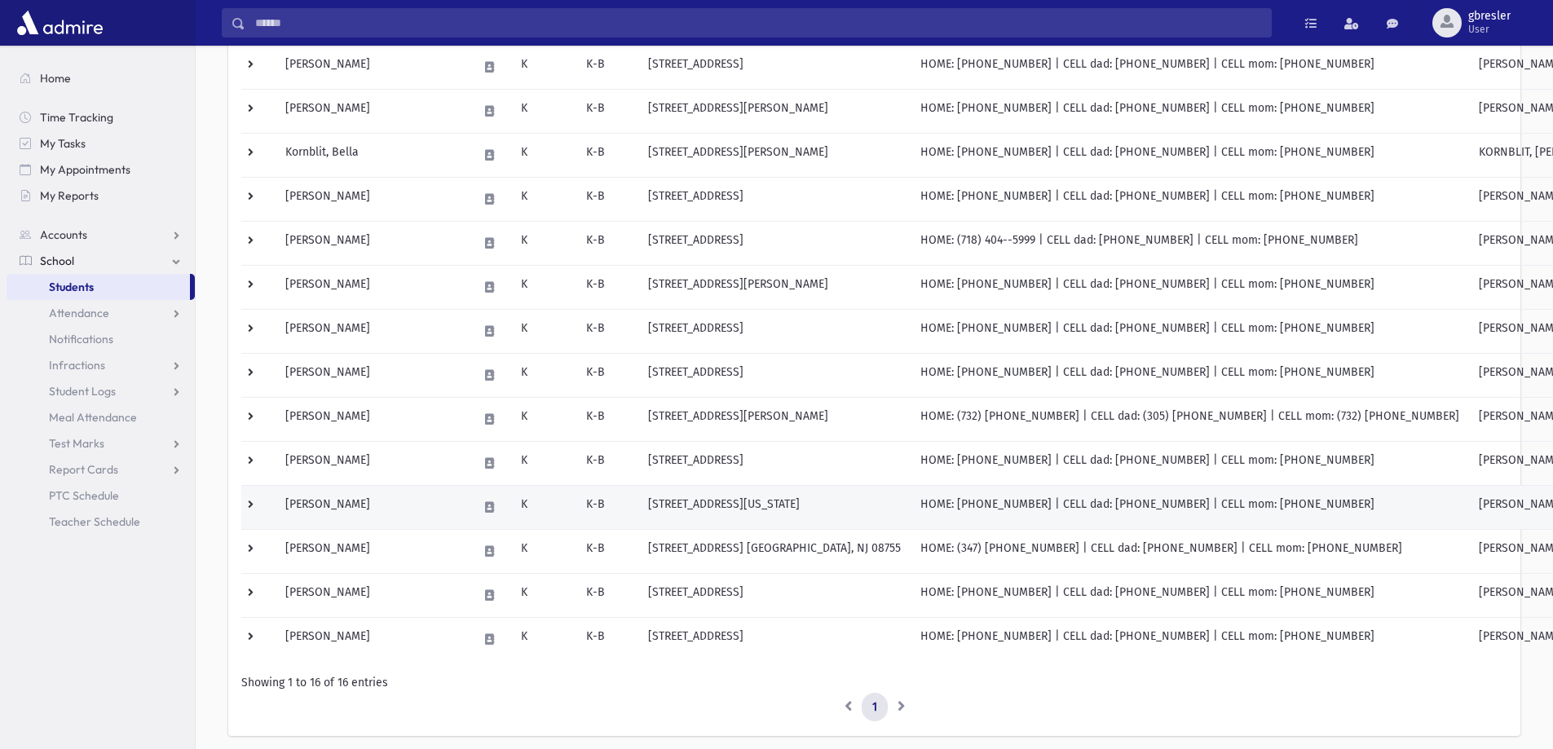
click at [353, 503] on td "[PERSON_NAME]" at bounding box center [372, 507] width 192 height 44
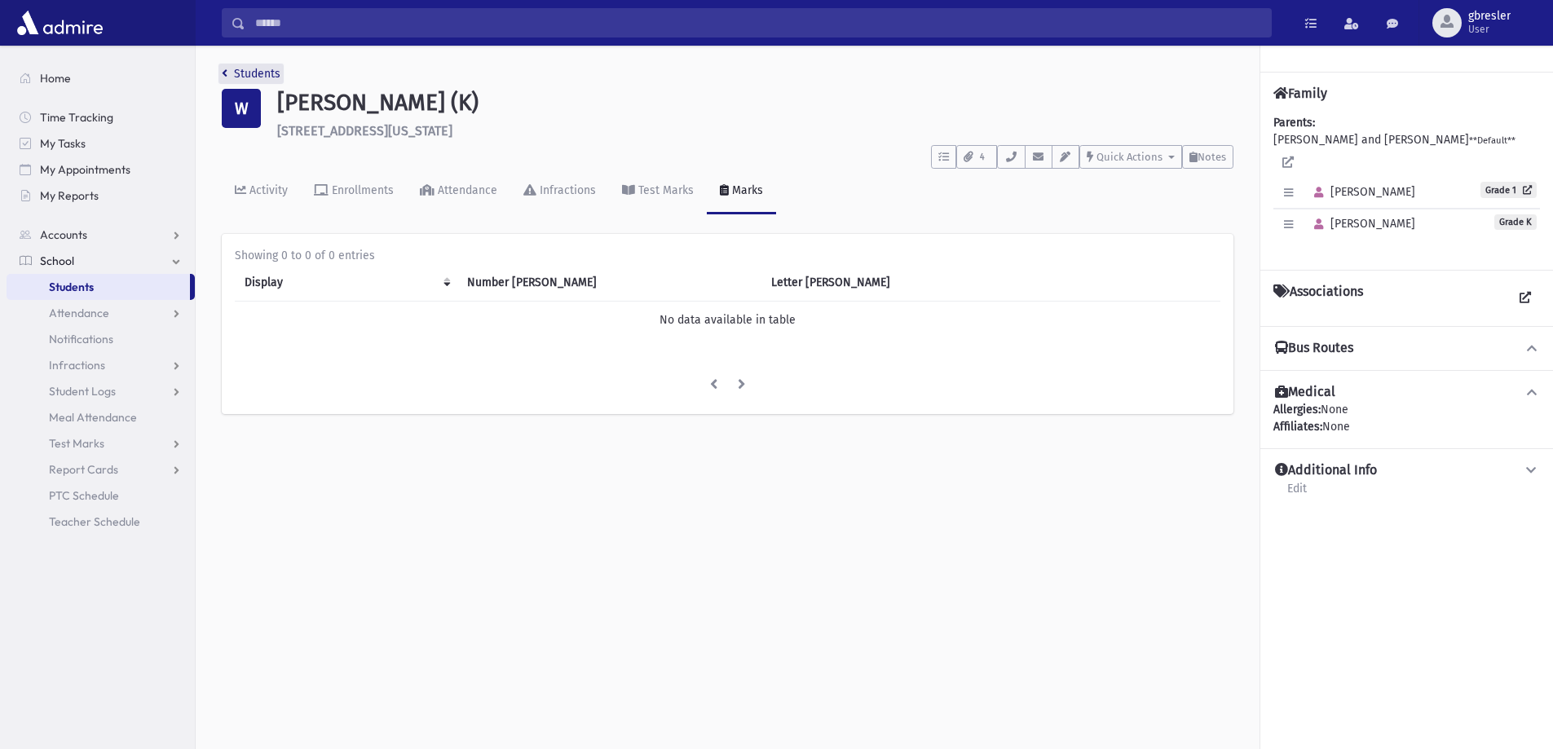
click at [243, 70] on link "Students" at bounding box center [251, 74] width 59 height 14
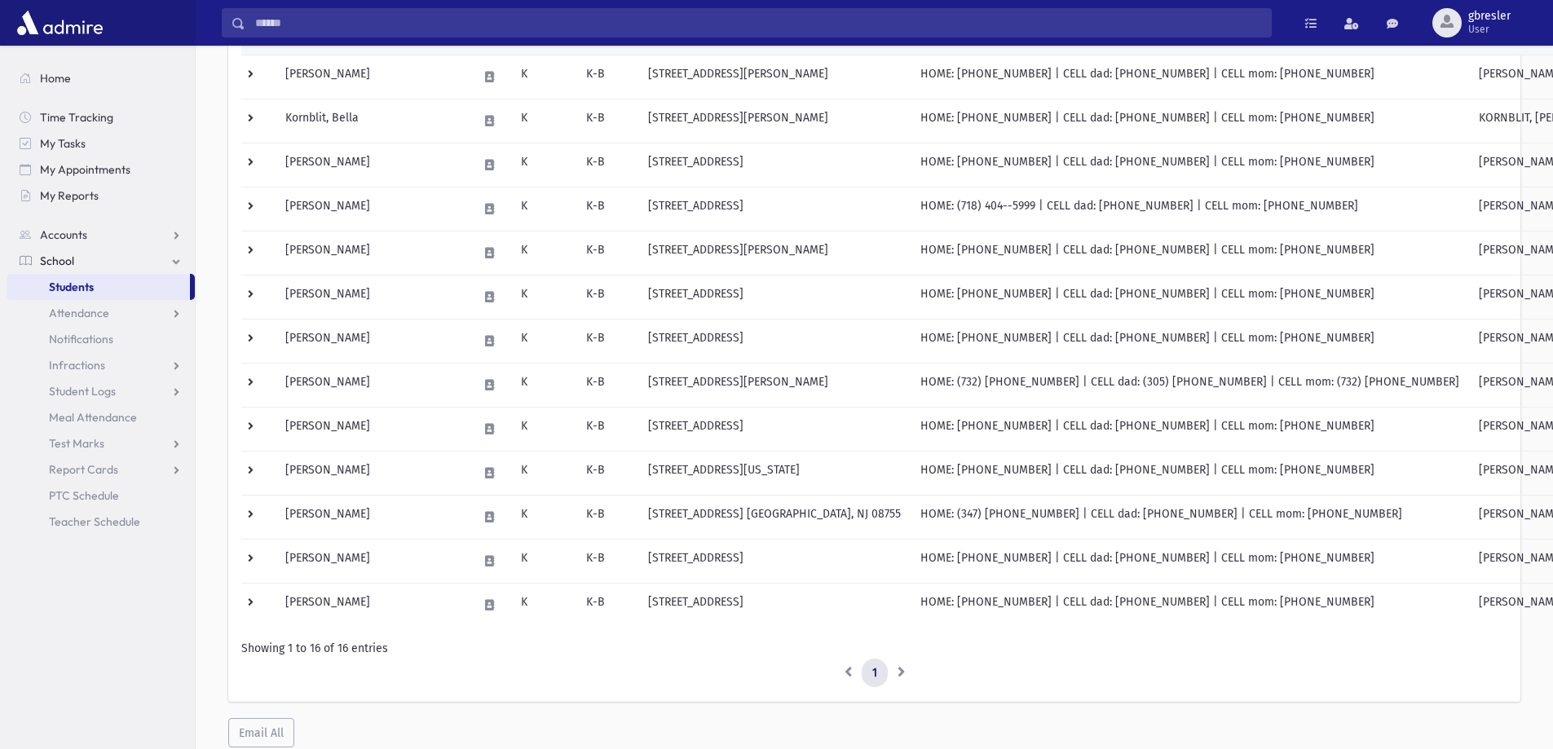
scroll to position [408, 0]
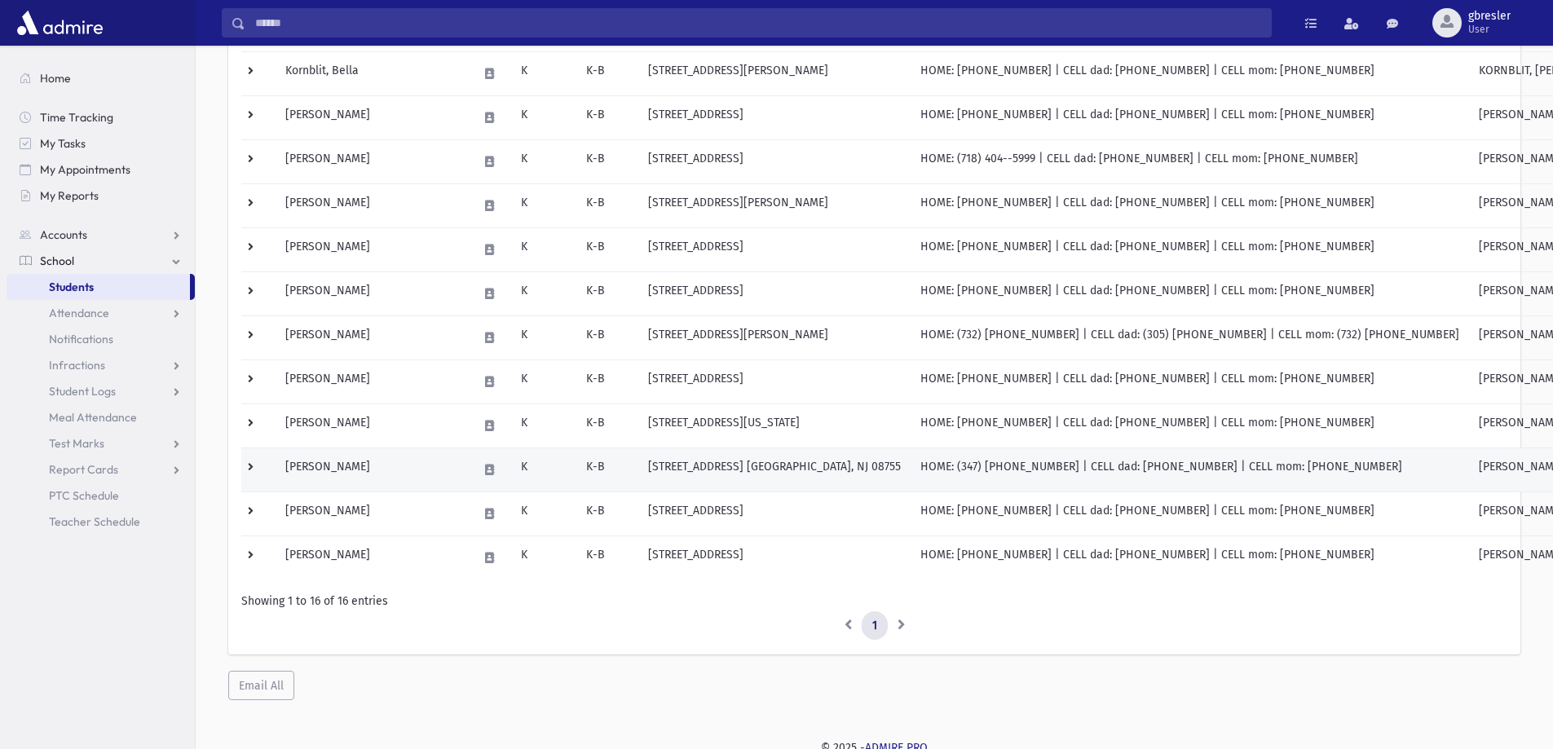
click at [374, 473] on td "[PERSON_NAME]" at bounding box center [372, 470] width 192 height 44
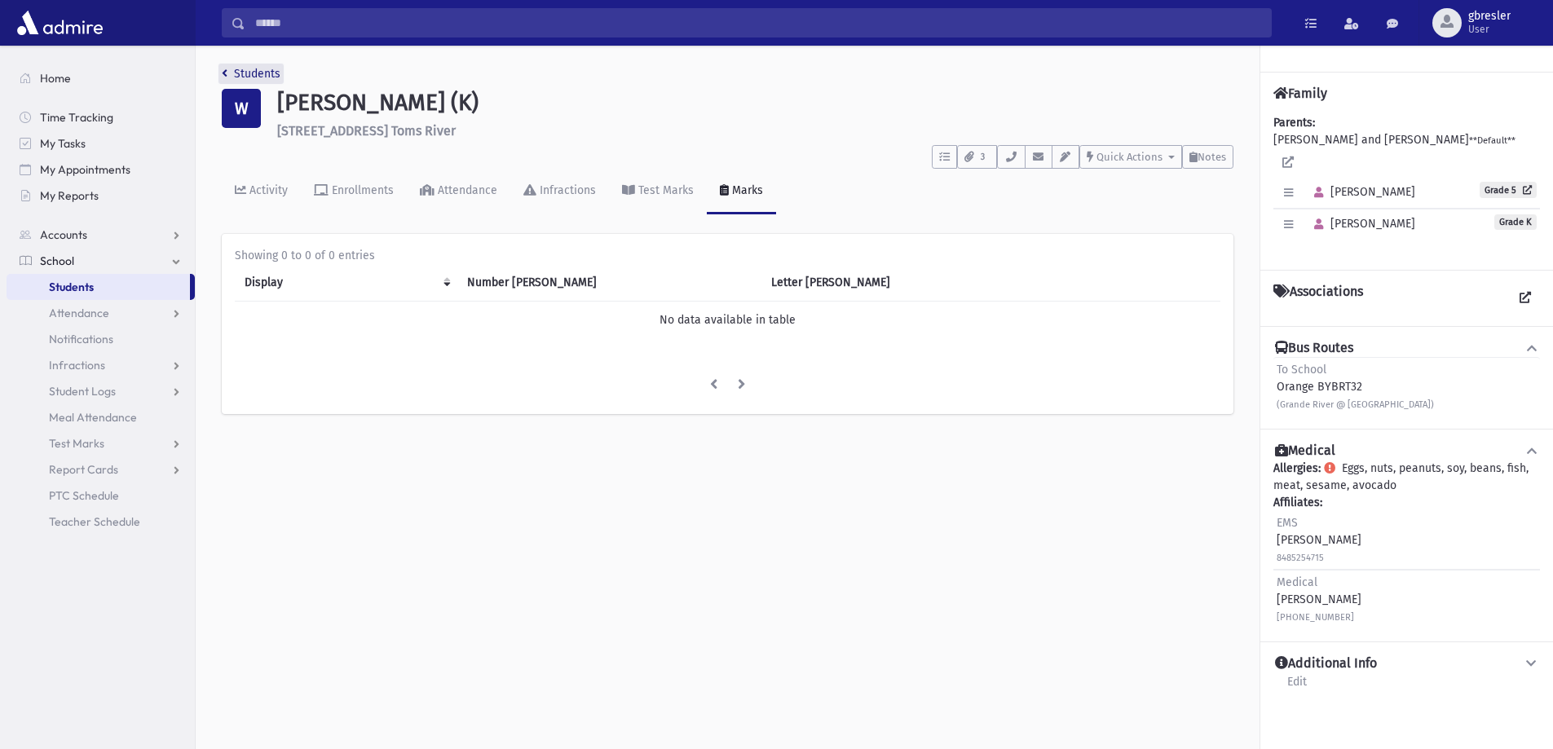
click at [249, 75] on link "Students" at bounding box center [251, 74] width 59 height 14
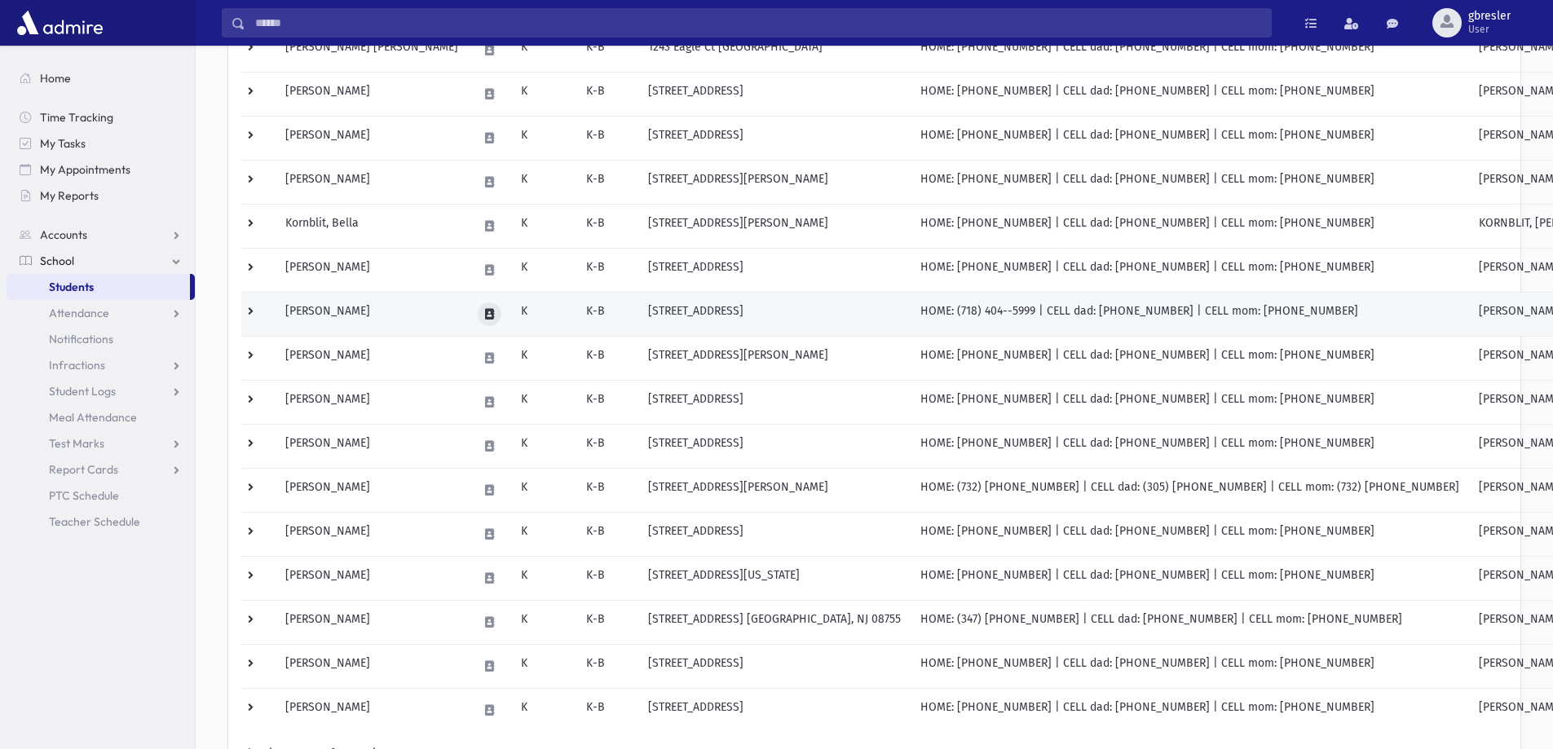
scroll to position [326, 0]
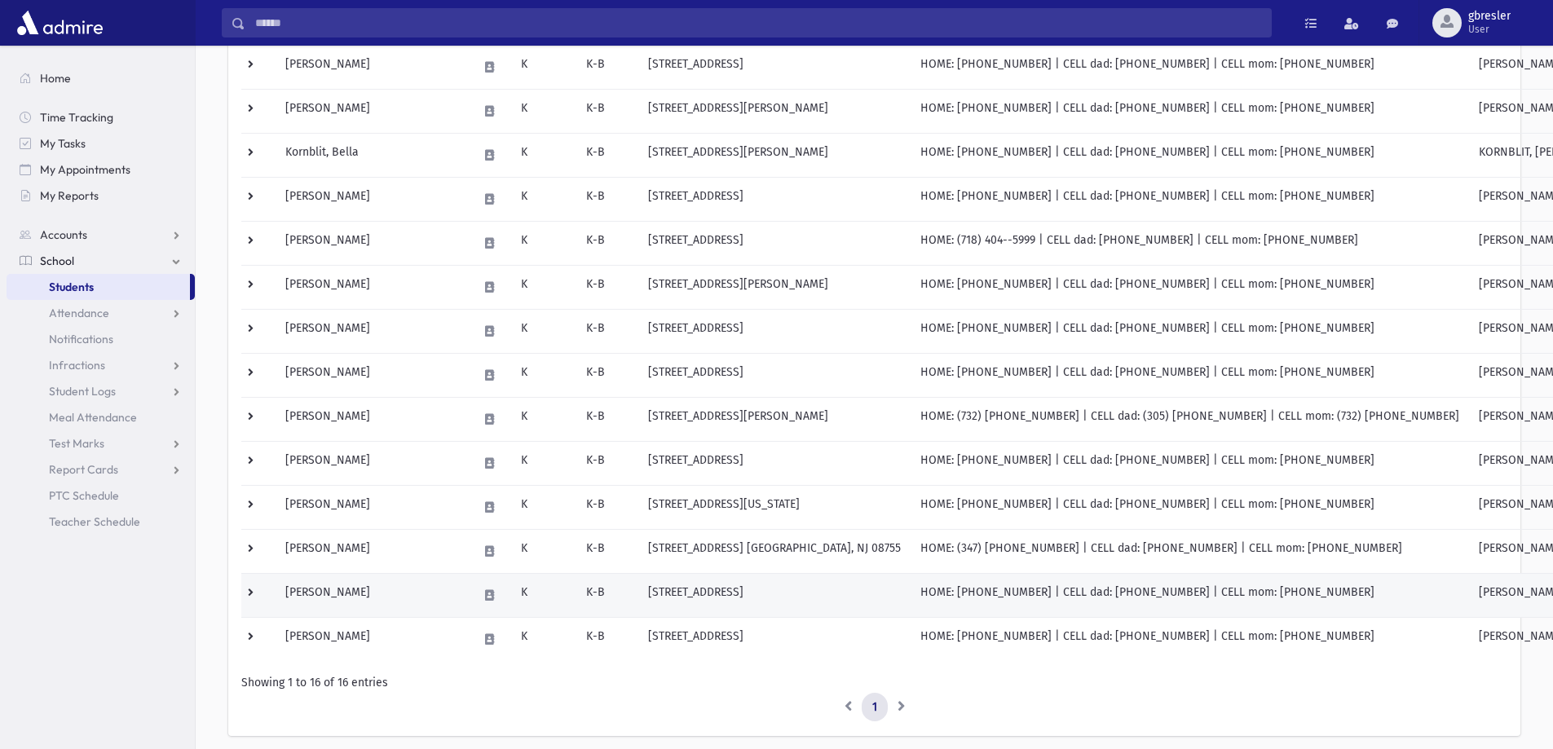
click at [330, 594] on td "[PERSON_NAME]" at bounding box center [372, 595] width 192 height 44
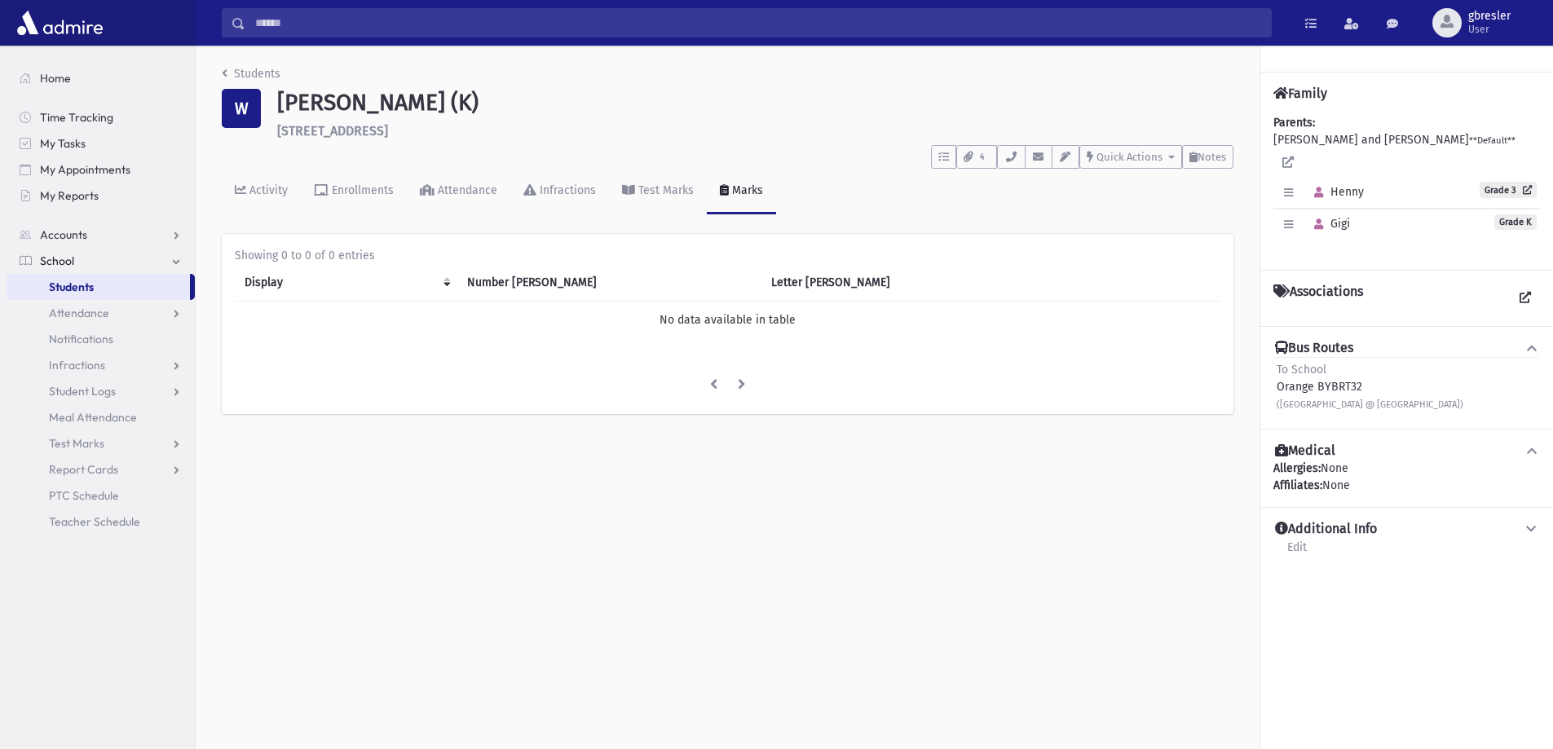
click at [276, 64] on div "Students W Weisz, Gigi (K) 3803 Galloping Hill Lane Toms River **** To Do's No …" at bounding box center [728, 248] width 1064 height 404
click at [275, 73] on link "Students" at bounding box center [251, 74] width 59 height 14
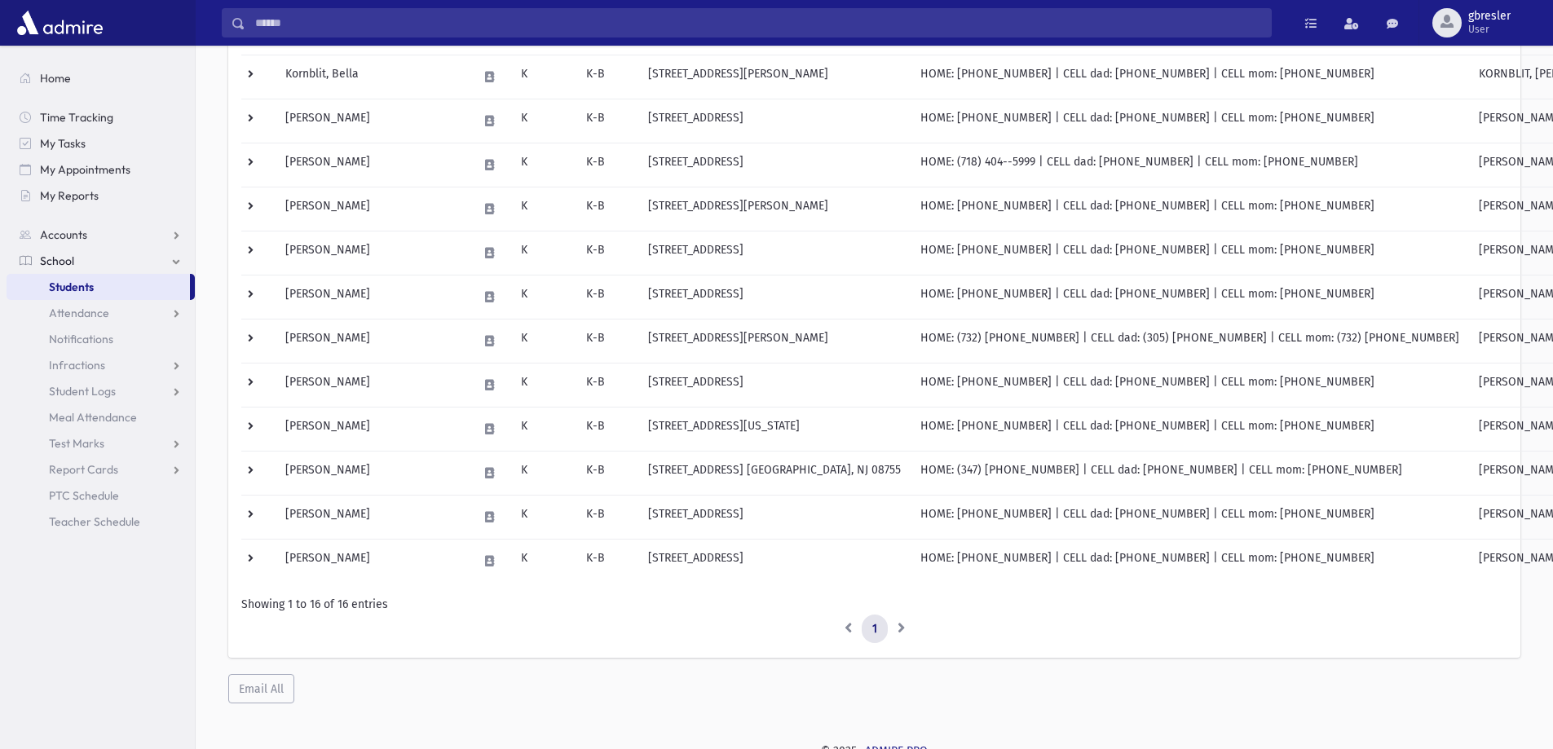
scroll to position [408, 0]
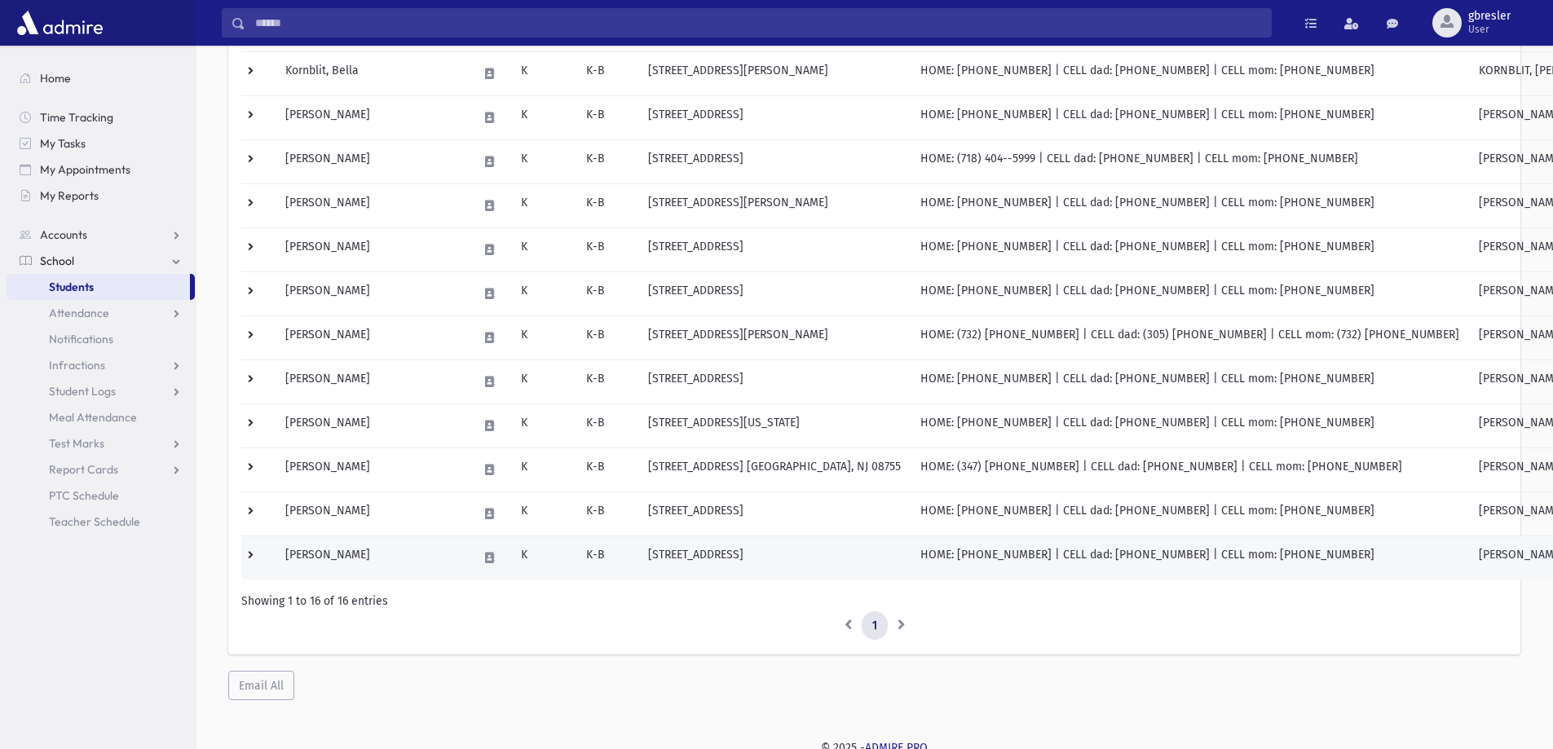
click at [325, 555] on td "Zell, Mindel" at bounding box center [372, 558] width 192 height 44
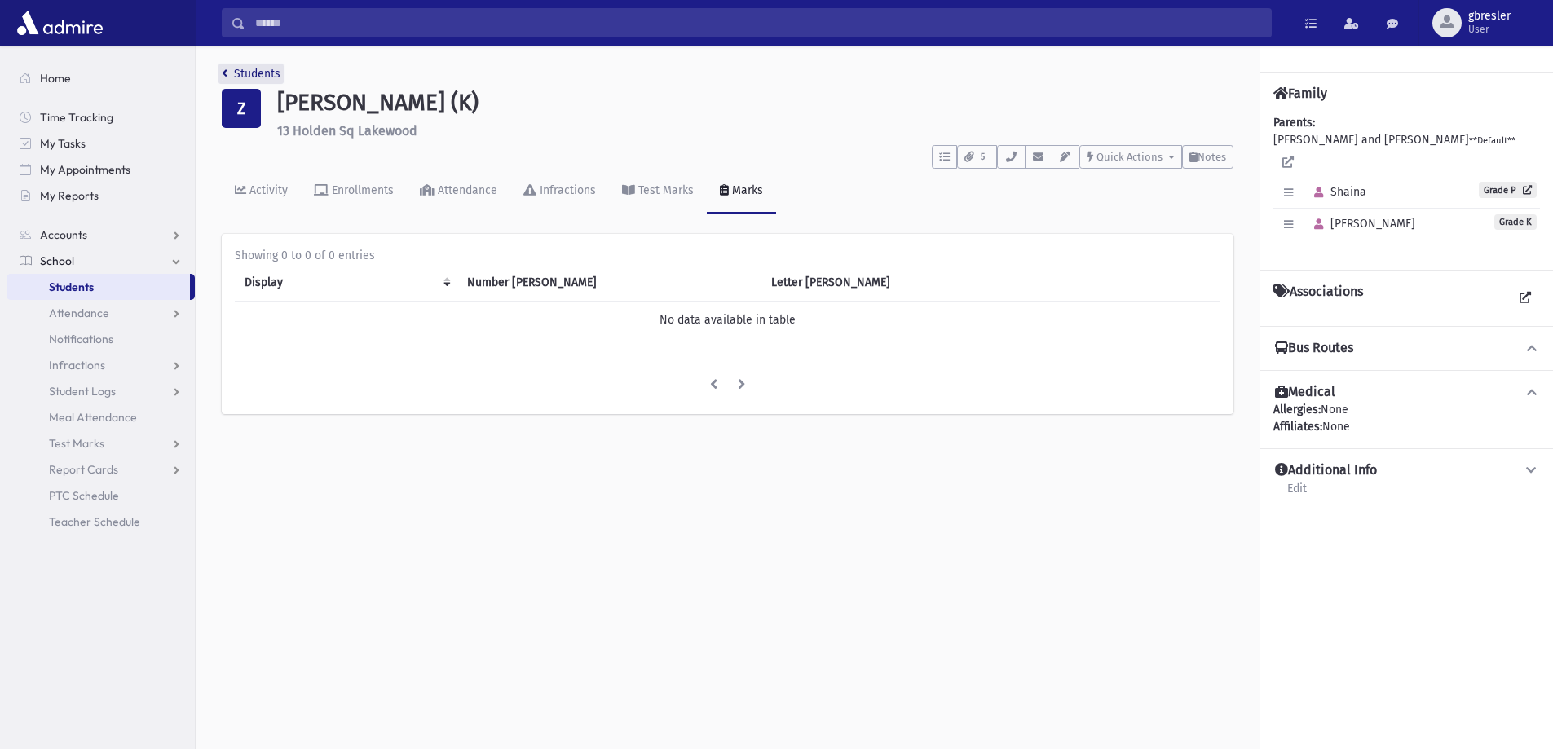
click at [259, 77] on link "Students" at bounding box center [251, 74] width 59 height 14
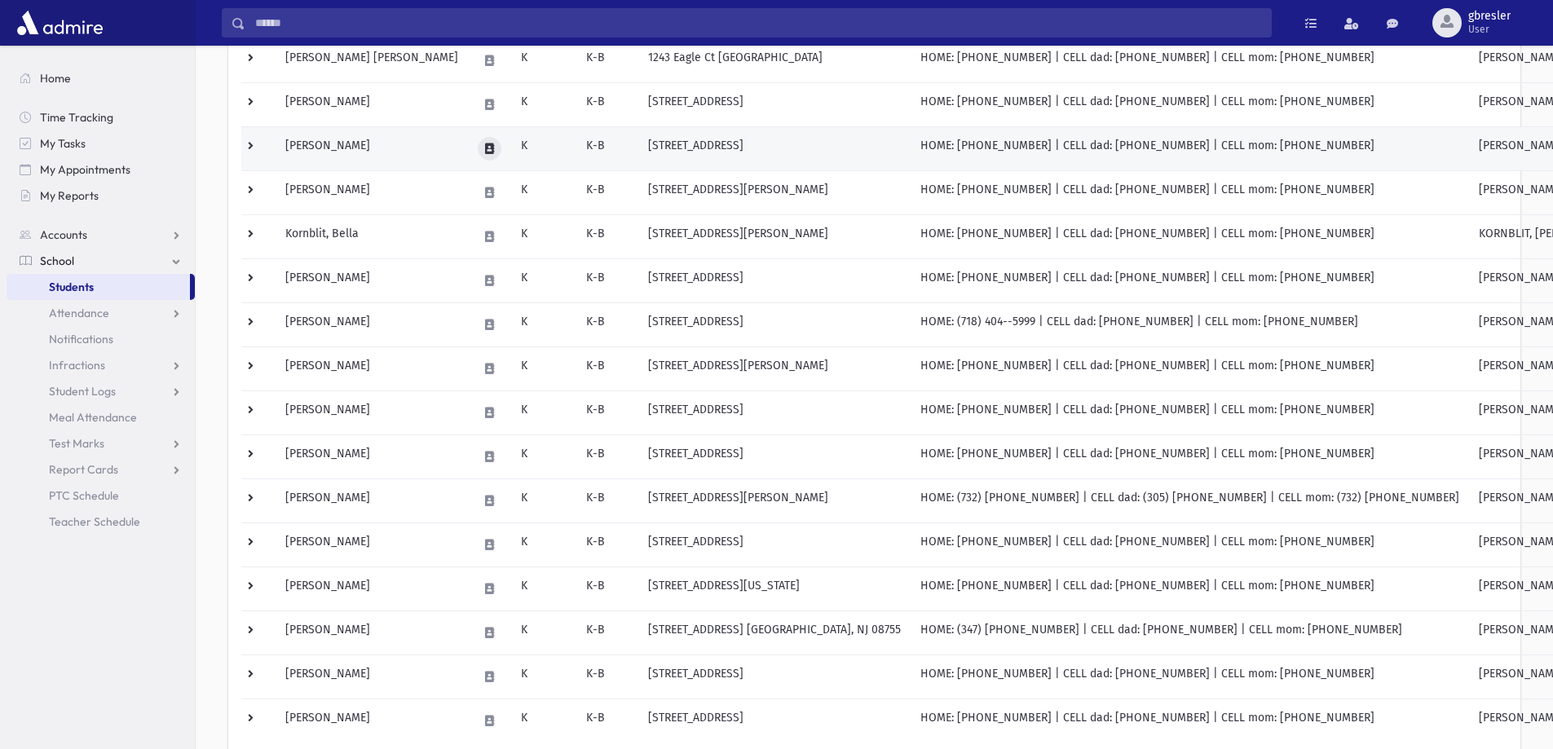
scroll to position [163, 0]
